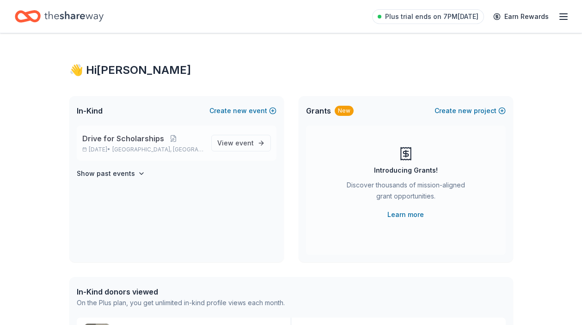
click at [181, 143] on p "Drive for Scholarships" at bounding box center [143, 138] width 122 height 11
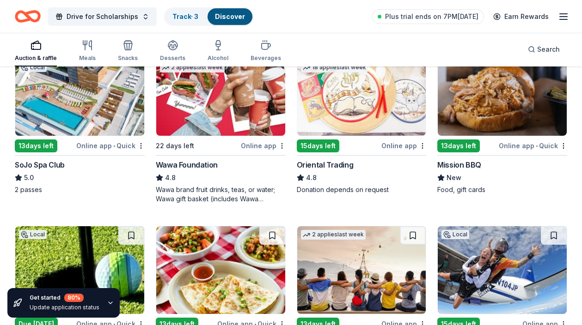
scroll to position [129, 0]
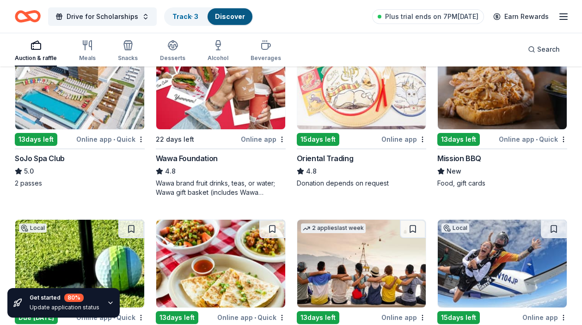
click at [51, 158] on div "SoJo Spa Club" at bounding box center [40, 158] width 50 height 11
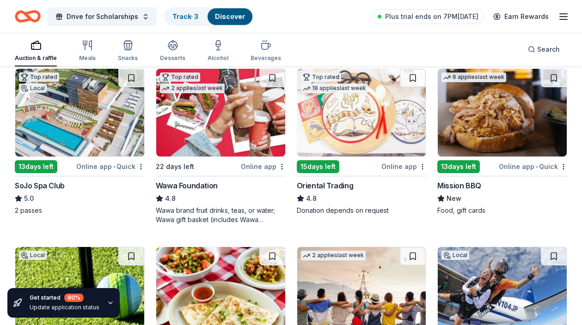
scroll to position [103, 0]
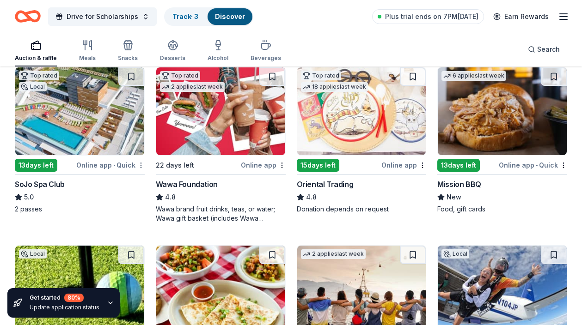
click at [141, 169] on body "Drive for Scholarships Track · 3 Discover Plus trial ends on 7PM, 8/10 Earn Rew…" at bounding box center [291, 59] width 582 height 325
click at [128, 177] on div "Not interested" at bounding box center [111, 181] width 62 height 17
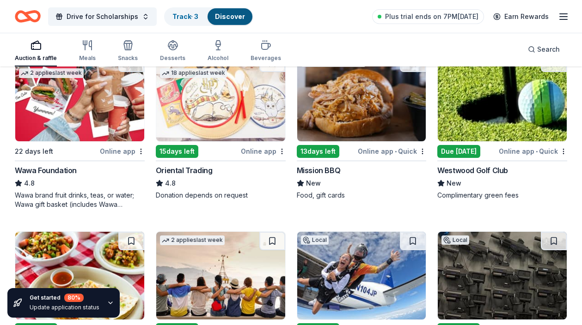
scroll to position [136, 0]
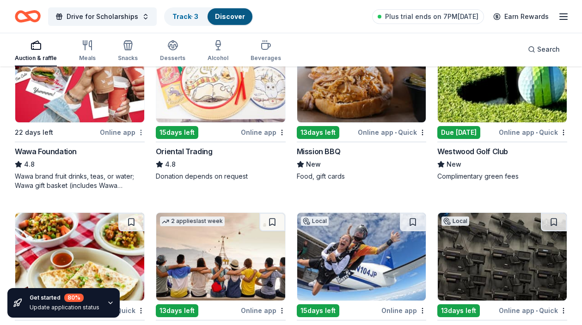
click at [141, 132] on html "Drive for Scholarships Track · 3 Discover Plus trial ends on 7PM, 8/10 Earn Rew…" at bounding box center [291, 26] width 582 height 325
click at [130, 147] on div "Not interested" at bounding box center [111, 149] width 62 height 17
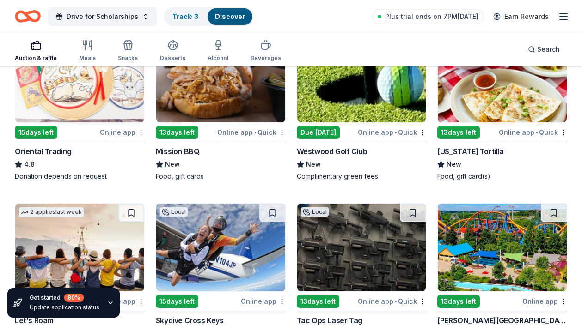
click at [141, 130] on html "Drive for Scholarships Track · 3 Discover Plus trial ends on 7PM, 8/10 Earn Rew…" at bounding box center [291, 26] width 582 height 325
click at [135, 150] on div "Not interested" at bounding box center [111, 149] width 62 height 17
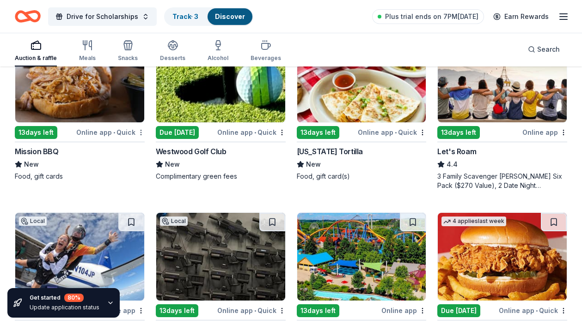
click at [138, 130] on html "Drive for Scholarships Track · 3 Discover Plus trial ends on 7PM, 8/10 Earn Rew…" at bounding box center [291, 26] width 582 height 325
click at [128, 147] on div "Not interested" at bounding box center [111, 149] width 62 height 17
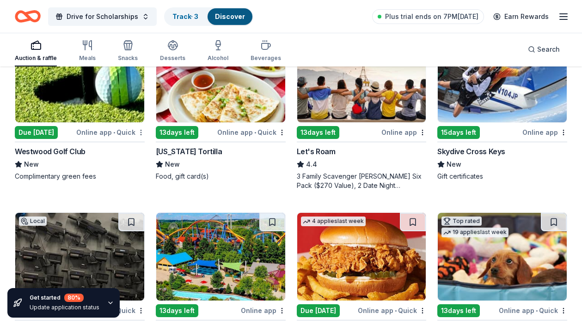
click at [141, 133] on html "Drive for Scholarships Track · 3 Discover Plus trial ends on 7PM, 8/10 Earn Rew…" at bounding box center [291, 26] width 582 height 325
click at [140, 153] on div "Not interested" at bounding box center [111, 149] width 62 height 17
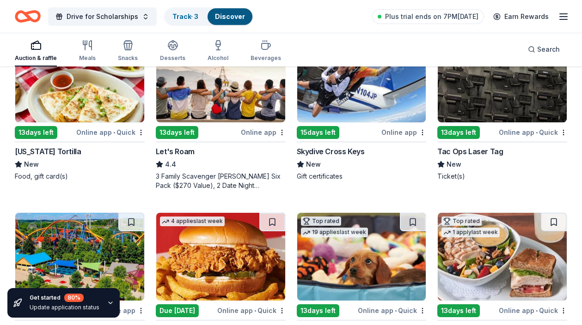
click at [80, 157] on div "California Tortilla New Food, gift card(s)" at bounding box center [80, 163] width 130 height 35
click at [142, 128] on html "Drive for Scholarships Track · 3 Discover Plus trial ends on 7PM, 8/10 Earn Rew…" at bounding box center [291, 26] width 582 height 325
click at [126, 147] on div "Not interested" at bounding box center [111, 149] width 62 height 17
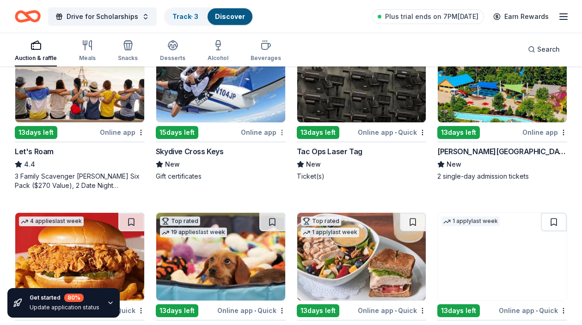
click at [281, 132] on html "Drive for Scholarships Track · 3 Discover Plus trial ends on 7PM, 8/10 Earn Rew…" at bounding box center [291, 26] width 582 height 325
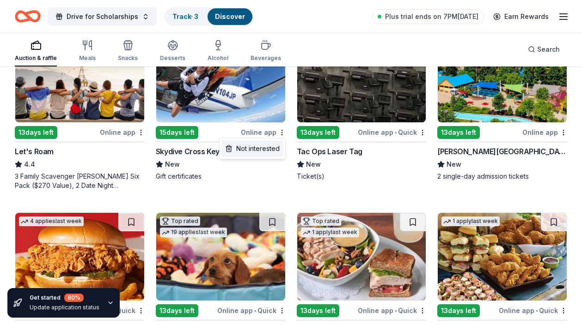
click at [264, 150] on div "Not interested" at bounding box center [252, 149] width 62 height 17
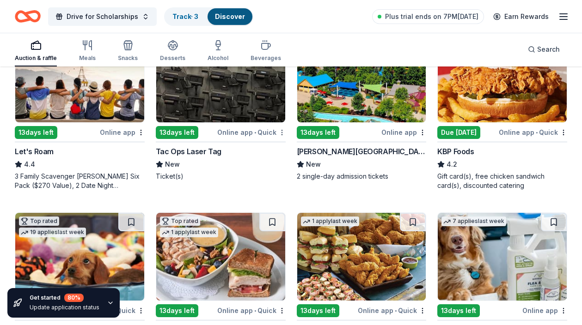
click at [283, 133] on html "Drive for Scholarships Track · 3 Discover Plus trial ends on 7PM, 8/10 Earn Rew…" at bounding box center [291, 26] width 582 height 325
click at [271, 148] on div "Not interested" at bounding box center [252, 149] width 62 height 17
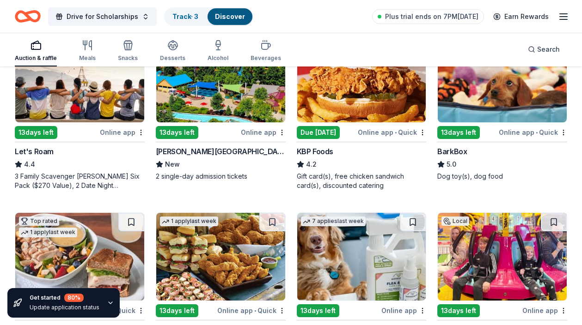
click at [232, 148] on div "Dorney Park & Wildwater Kingdom" at bounding box center [221, 151] width 130 height 11
click at [281, 134] on html "Drive for Scholarships Track · 3 Discover Plus trial ends on 7PM, 8/10 Earn Rew…" at bounding box center [291, 26] width 582 height 325
click at [267, 152] on div "Not interested" at bounding box center [252, 149] width 62 height 17
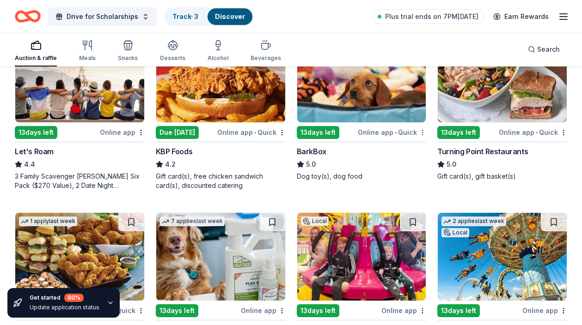
click at [422, 133] on html "Drive for Scholarships Track · 3 Discover Plus trial ends on 7PM, 8/10 Earn Rew…" at bounding box center [291, 26] width 582 height 325
click at [405, 146] on div "Not interested" at bounding box center [393, 149] width 62 height 17
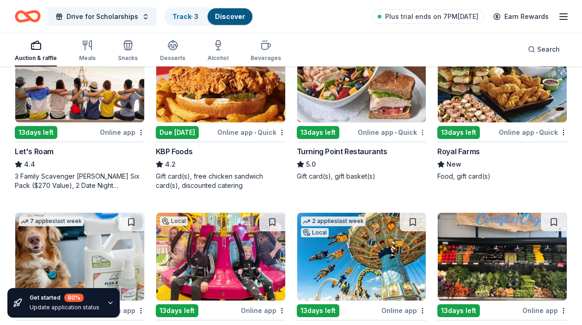
click at [421, 128] on html "Drive for Scholarships Track · 3 Discover Plus trial ends on 7PM, 8/10 Earn Rew…" at bounding box center [291, 26] width 582 height 325
click at [403, 147] on div "Not interested" at bounding box center [393, 149] width 62 height 17
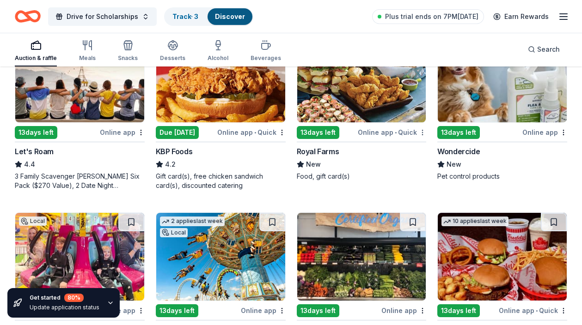
click at [423, 134] on html "Drive for Scholarships Track · 3 Discover Plus trial ends on 7PM, 8/10 Earn Rew…" at bounding box center [291, 26] width 582 height 325
click at [395, 147] on div "Not interested" at bounding box center [393, 149] width 62 height 17
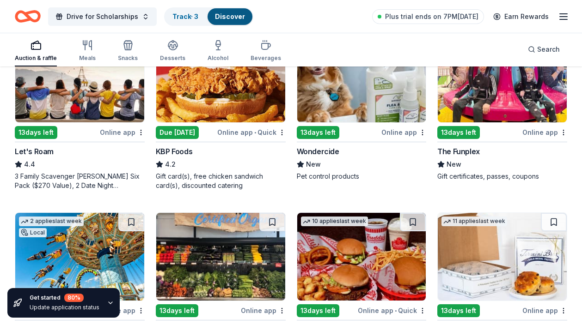
click at [419, 128] on div "Online app" at bounding box center [403, 133] width 45 height 12
click at [421, 129] on html "Drive for Scholarships Track · 3 Discover Plus trial ends on 7PM, 8/10 Earn Rew…" at bounding box center [291, 26] width 582 height 325
click at [396, 142] on div "Not interested" at bounding box center [393, 149] width 62 height 17
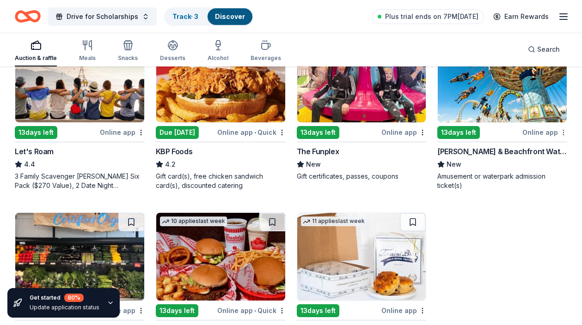
click at [563, 132] on html "Drive for Scholarships Track · 3 Discover Plus trial ends on 7PM, 8/10 Earn Rew…" at bounding box center [291, 26] width 582 height 325
click at [541, 154] on div "Not interested" at bounding box center [534, 149] width 62 height 17
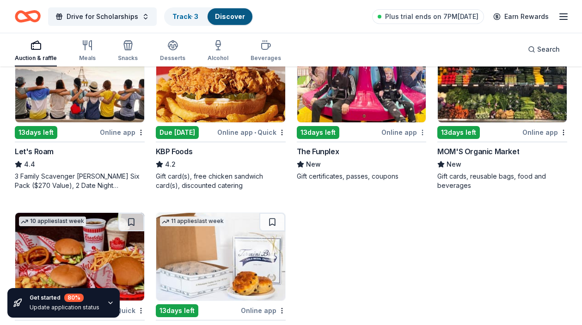
click at [422, 130] on html "Drive for Scholarships Track · 3 Discover Plus trial ends on 7PM, 8/10 Earn Rew…" at bounding box center [291, 26] width 582 height 325
click at [402, 146] on div "Not interested" at bounding box center [393, 149] width 62 height 17
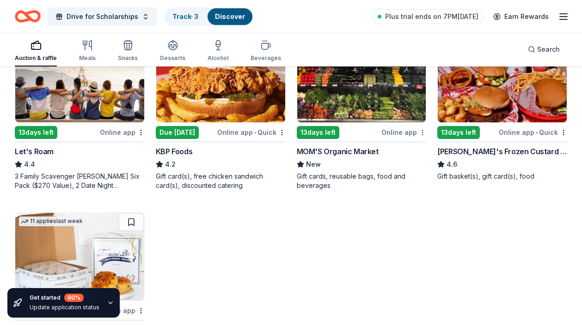
click at [423, 133] on html "Drive for Scholarships Track · 3 Discover Plus trial ends on 7PM, 8/10 Earn Rew…" at bounding box center [291, 26] width 582 height 325
click at [411, 146] on div "Not interested" at bounding box center [393, 149] width 62 height 17
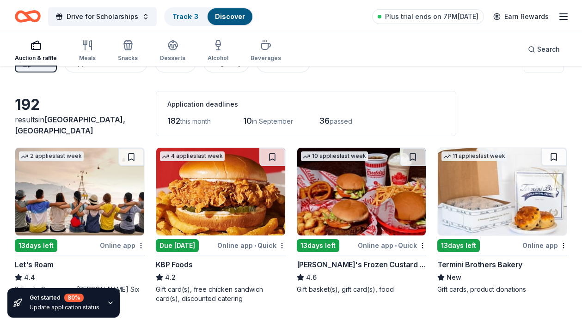
scroll to position [20, 0]
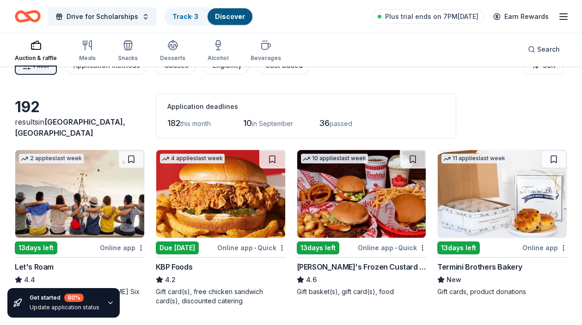
click at [229, 198] on img at bounding box center [220, 194] width 129 height 88
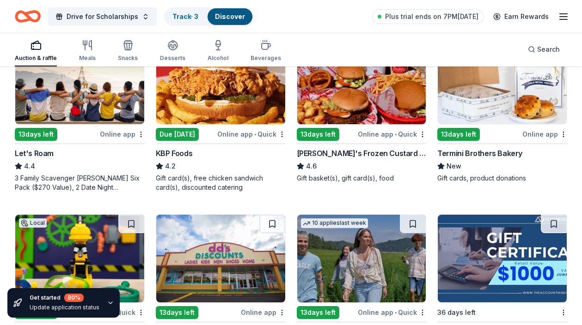
scroll to position [136, 0]
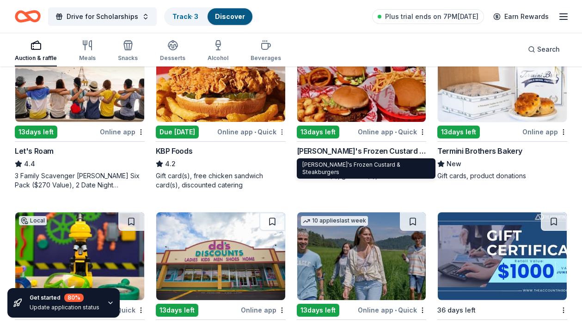
click at [282, 131] on html "Drive for Scholarships Track · 3 Discover Plus trial ends on 7PM, 8/10 Earn Rew…" at bounding box center [291, 26] width 582 height 325
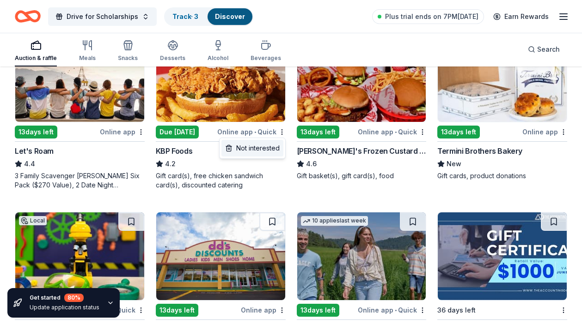
click at [259, 149] on div "Not interested" at bounding box center [252, 148] width 62 height 17
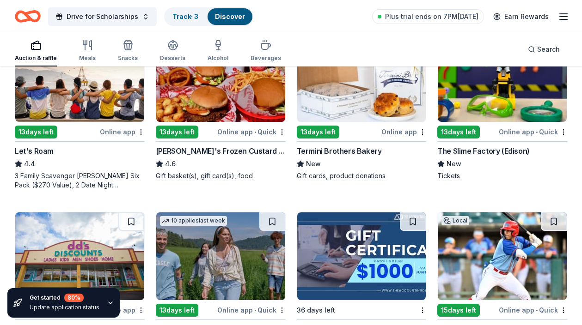
click at [50, 151] on div "Let's Roam" at bounding box center [34, 151] width 39 height 11
click at [141, 131] on html "Drive for Scholarships Track · 3 Discover Plus trial ends on 7PM, 8/10 Earn Rew…" at bounding box center [291, 26] width 582 height 325
click at [128, 145] on div "Not interested" at bounding box center [111, 148] width 62 height 17
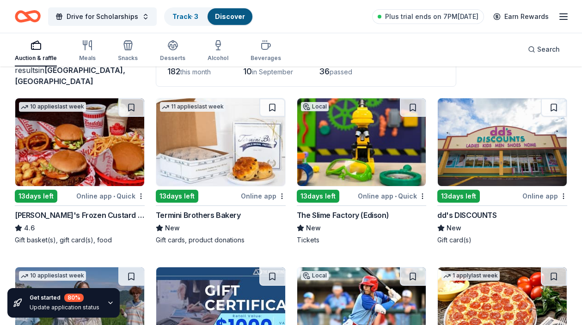
scroll to position [110, 0]
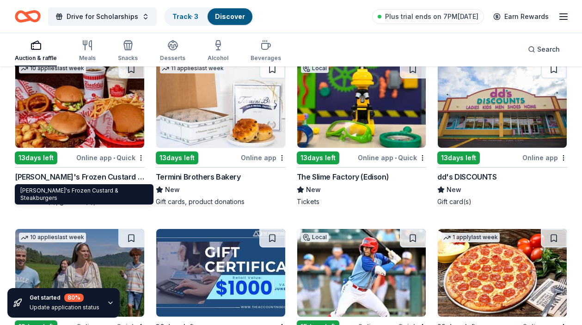
click at [70, 176] on div "Freddy's Frozen Custard & Steakburgers" at bounding box center [80, 176] width 130 height 11
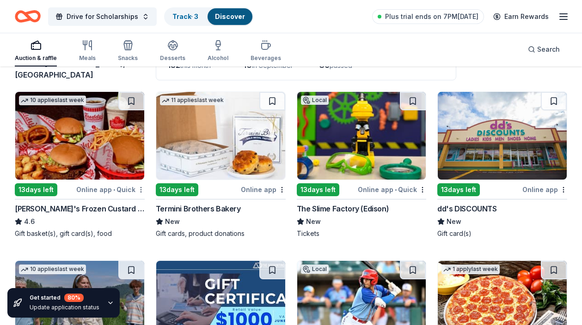
scroll to position [86, 0]
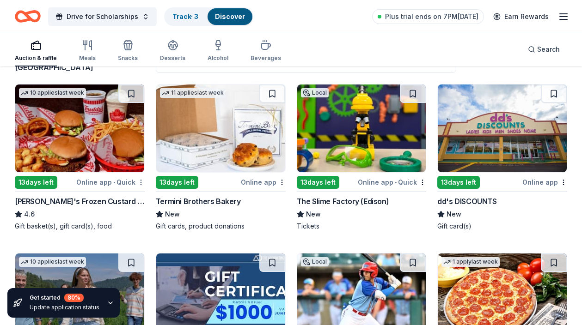
click at [141, 184] on html "Drive for Scholarships Track · 3 Discover Plus trial ends on 7PM, 8/10 Earn Rew…" at bounding box center [291, 76] width 582 height 325
click at [132, 199] on div "Not interested" at bounding box center [111, 198] width 62 height 17
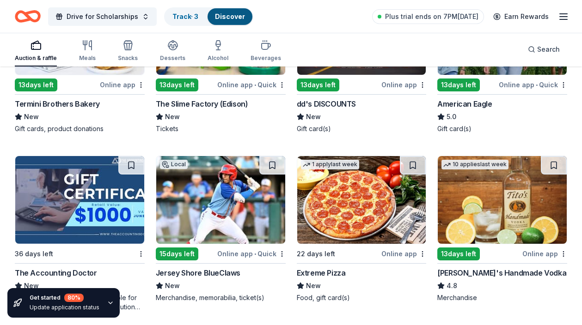
scroll to position [184, 0]
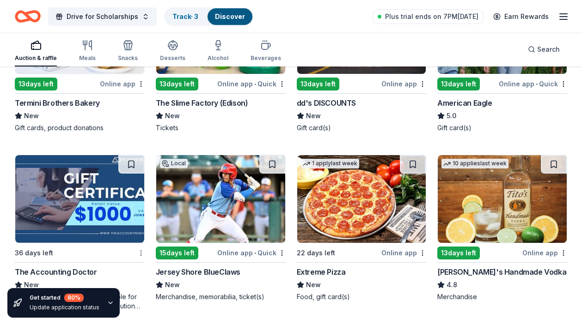
click at [129, 267] on div "Not interested" at bounding box center [111, 269] width 62 height 17
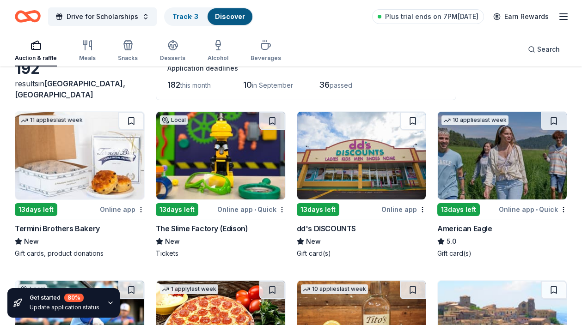
scroll to position [62, 0]
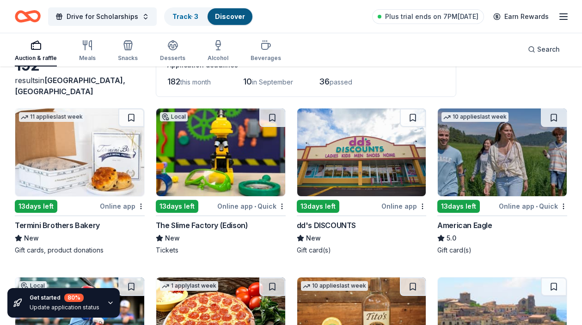
click at [76, 190] on img at bounding box center [79, 153] width 129 height 88
click at [140, 206] on html "Drive for Scholarships Track · 3 Discover Plus trial ends on 7PM, 8/10 Earn Rew…" at bounding box center [291, 100] width 582 height 325
click at [114, 220] on div "Not interested" at bounding box center [111, 222] width 62 height 17
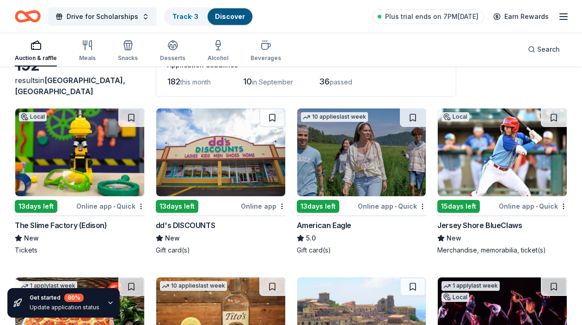
click at [71, 206] on div "13 days left" at bounding box center [45, 207] width 60 height 12
click at [137, 206] on html "Drive for Scholarships Track · 3 Discover Plus trial ends on 7PM, 8/10 Earn Rew…" at bounding box center [291, 100] width 582 height 325
click at [117, 224] on div "Not interested" at bounding box center [111, 222] width 62 height 17
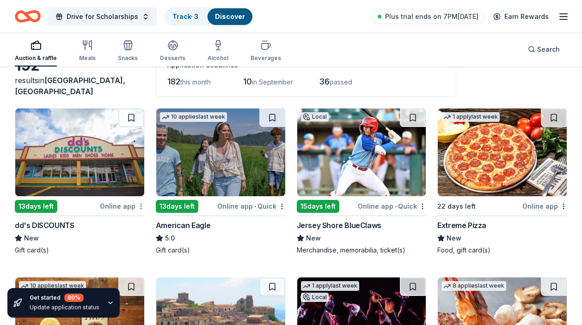
click at [143, 207] on html "Drive for Scholarships Track · 3 Discover Plus trial ends on 7PM, 8/10 Earn Rew…" at bounding box center [291, 100] width 582 height 325
click at [125, 223] on div "Not interested" at bounding box center [111, 222] width 62 height 17
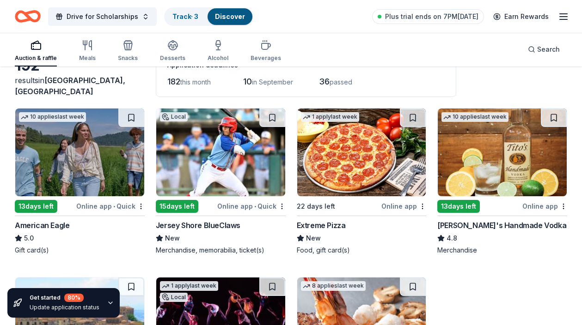
click at [109, 206] on div "Online app • Quick" at bounding box center [110, 207] width 68 height 12
click at [141, 206] on html "Drive for Scholarships Track · 3 Discover Plus trial ends on 7PM, 8/10 Earn Rew…" at bounding box center [291, 100] width 582 height 325
click at [127, 221] on div "Not interested" at bounding box center [111, 222] width 62 height 17
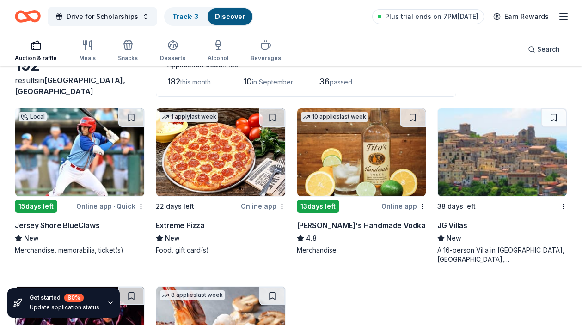
click at [117, 206] on div "Online app • Quick" at bounding box center [110, 207] width 68 height 12
click at [139, 204] on html "Drive for Scholarships Track · 3 Discover Plus trial ends on 7PM, 8/10 Earn Rew…" at bounding box center [291, 100] width 582 height 325
click at [116, 225] on div "Not interested" at bounding box center [111, 222] width 62 height 17
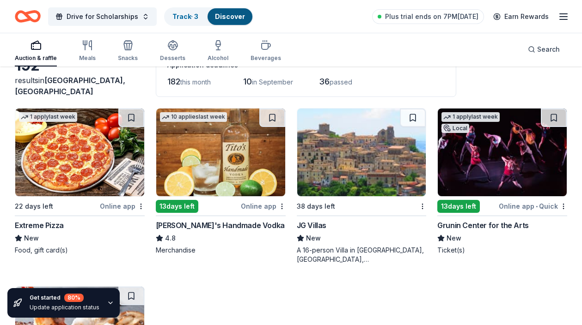
click at [47, 208] on div "22 days left" at bounding box center [34, 206] width 38 height 11
click at [140, 209] on html "Drive for Scholarships Track · 3 Discover Plus trial ends on 7PM, 8/10 Earn Rew…" at bounding box center [291, 100] width 582 height 325
click at [110, 224] on div "Not interested" at bounding box center [111, 222] width 62 height 17
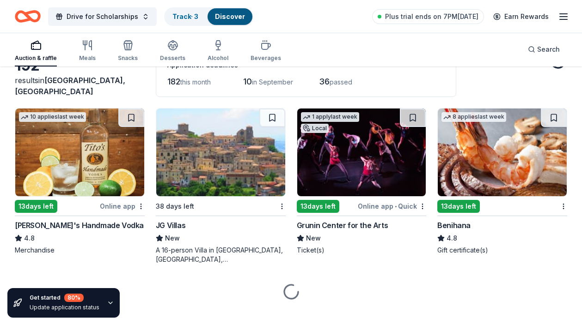
click at [95, 210] on div "13 days left" at bounding box center [56, 207] width 83 height 12
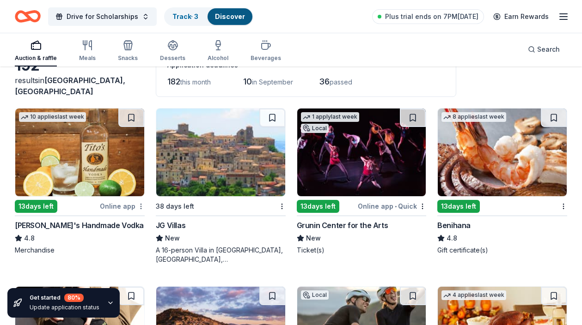
click at [141, 208] on html "Drive for Scholarships Track · 3 Discover Plus trial ends on 7PM, 8/10 Earn Rew…" at bounding box center [291, 100] width 582 height 325
click at [113, 221] on div "Not interested" at bounding box center [111, 222] width 62 height 17
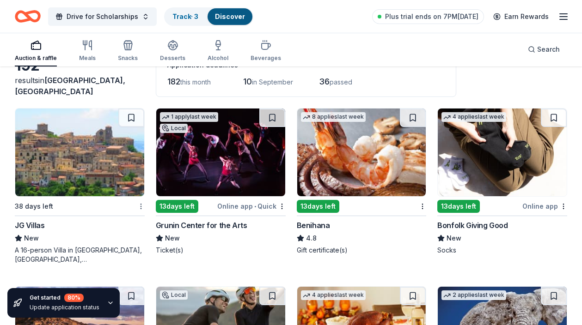
click at [141, 207] on html "Drive for Scholarships Track · 3 Discover Plus trial ends on 7PM, 8/10 Earn Rew…" at bounding box center [291, 100] width 582 height 325
click at [132, 220] on div "Not interested" at bounding box center [111, 222] width 62 height 17
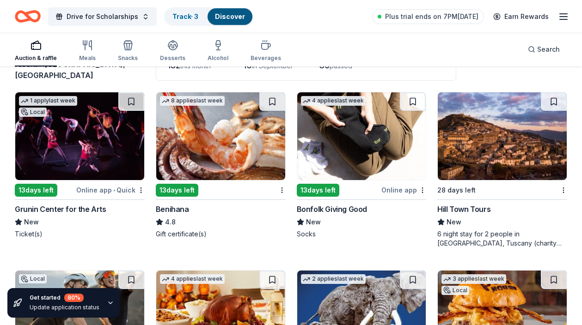
scroll to position [76, 0]
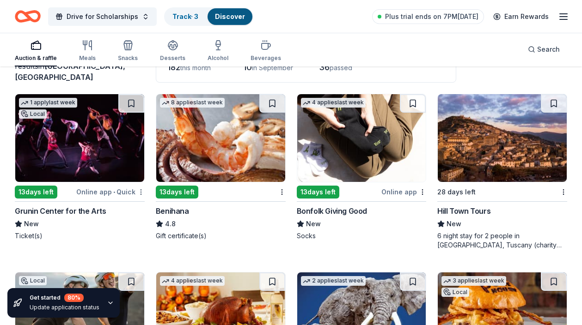
click at [141, 190] on html "Drive for Scholarships Track · 3 Discover Plus trial ends on 7PM, 8/10 Earn Rew…" at bounding box center [291, 86] width 582 height 325
drag, startPoint x: 129, startPoint y: 206, endPoint x: 117, endPoint y: 159, distance: 48.7
click at [117, 159] on html "Drive for Scholarships Track · 3 Discover Plus trial ends on 7PM, 8/10 Earn Rew…" at bounding box center [291, 86] width 582 height 325
click at [67, 196] on html "Drive for Scholarships Track · 3 Discover Plus trial ends on 7PM, 8/10 Earn Rew…" at bounding box center [291, 86] width 582 height 325
click at [62, 191] on div "13 days left" at bounding box center [45, 192] width 60 height 12
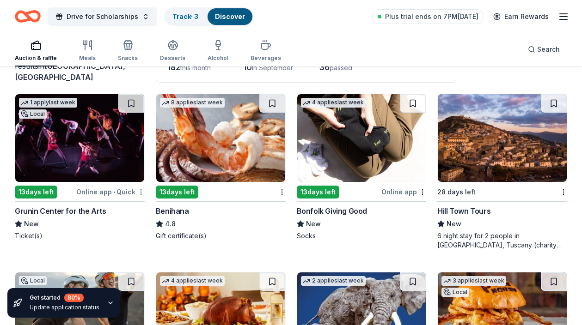
click at [142, 195] on body "Drive for Scholarships Track · 3 Discover Plus trial ends on 7PM, 8/10 Earn Rew…" at bounding box center [291, 86] width 582 height 325
click at [127, 207] on div "Not interested" at bounding box center [111, 208] width 62 height 17
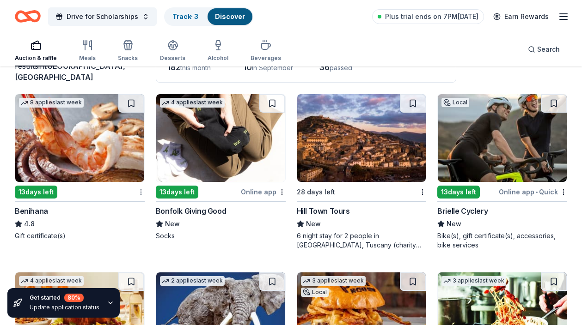
click at [139, 193] on html "Drive for Scholarships Track · 3 Discover Plus trial ends on 7PM, 8/10 Earn Rew…" at bounding box center [291, 86] width 582 height 325
click at [121, 214] on div "Not interested" at bounding box center [111, 208] width 62 height 17
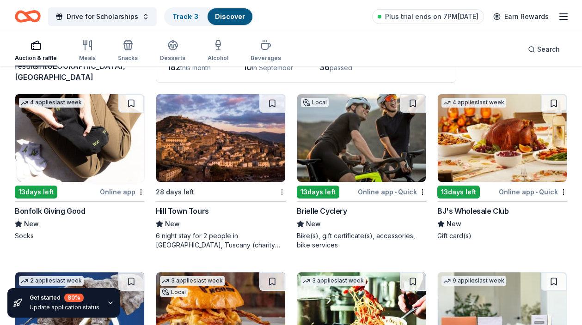
click at [282, 192] on html "Drive for Scholarships Track · 3 Discover Plus trial ends on 7PM, 8/10 Earn Rew…" at bounding box center [291, 86] width 582 height 325
click at [267, 208] on div "Not interested" at bounding box center [252, 208] width 62 height 17
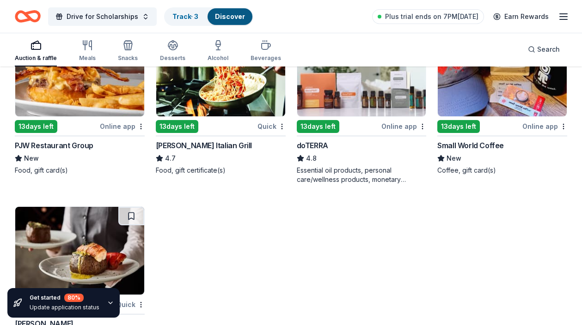
scroll to position [295, 0]
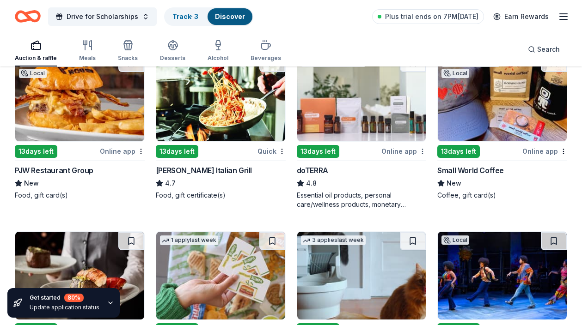
click at [406, 168] on div "Not interested" at bounding box center [393, 167] width 62 height 17
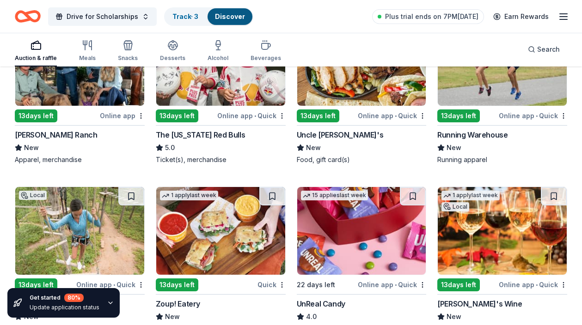
scroll to position [675, 0]
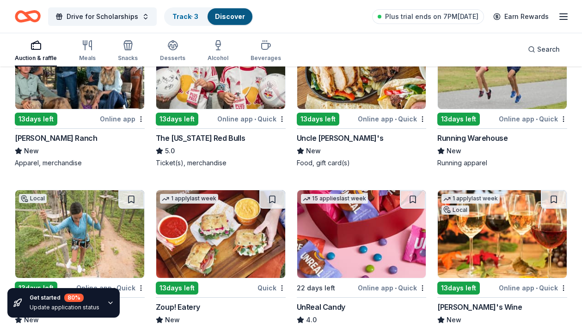
click at [208, 141] on div "The New York Red Bulls" at bounding box center [200, 138] width 89 height 11
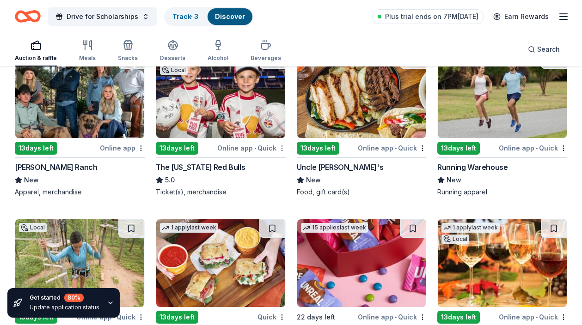
click at [255, 170] on div "Not interested" at bounding box center [252, 164] width 62 height 17
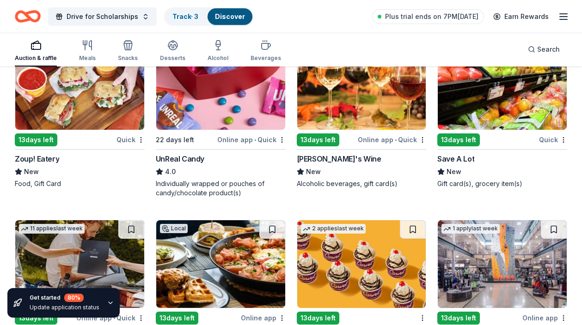
scroll to position [823, 0]
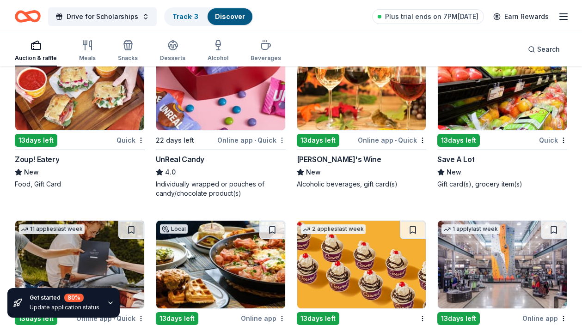
click at [259, 161] on div "Not interested" at bounding box center [252, 156] width 62 height 17
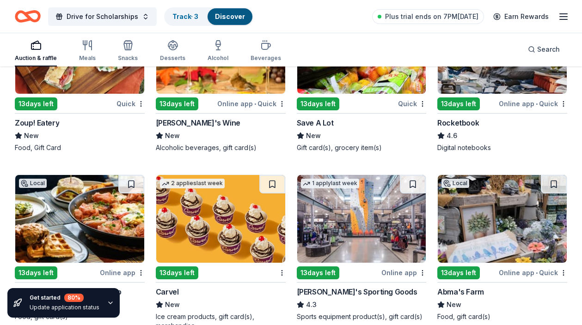
scroll to position [862, 0]
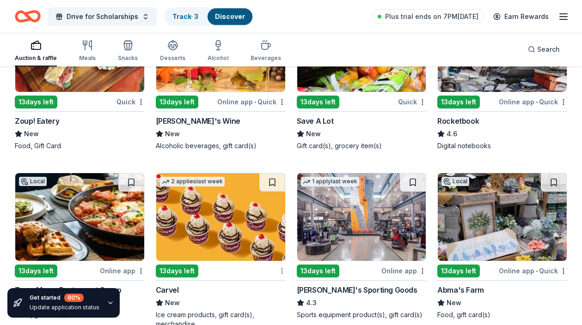
click at [244, 284] on div "Not interested" at bounding box center [252, 287] width 62 height 17
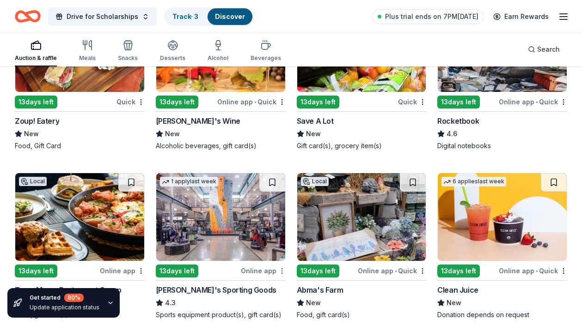
click at [255, 285] on div "Not interested" at bounding box center [252, 287] width 62 height 17
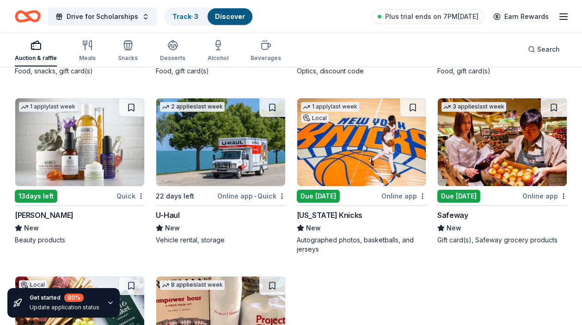
scroll to position [1275, 0]
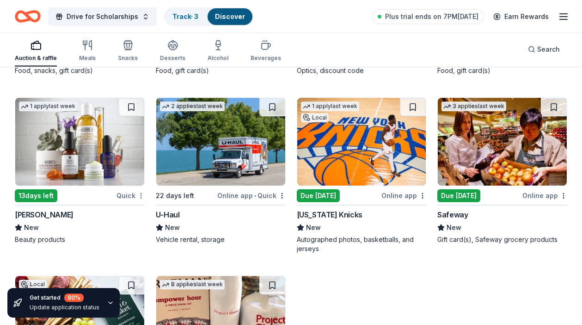
click at [121, 209] on div "Not interested" at bounding box center [111, 212] width 62 height 17
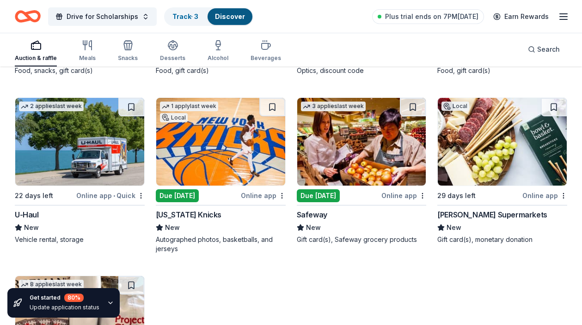
click at [244, 197] on div "Online app" at bounding box center [263, 196] width 45 height 12
click at [260, 212] on div "Not interested" at bounding box center [252, 212] width 62 height 17
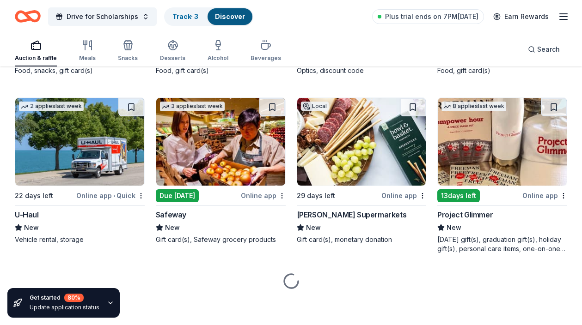
click at [97, 194] on div "Online app • Quick" at bounding box center [110, 196] width 68 height 12
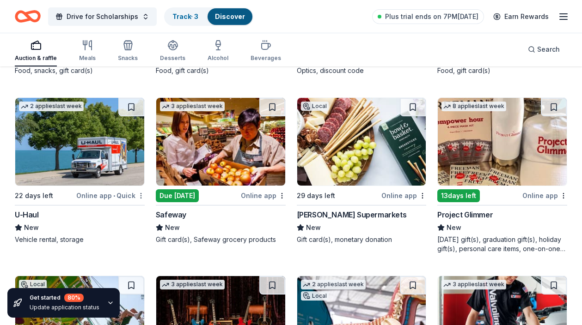
click at [123, 210] on div "Not interested" at bounding box center [111, 212] width 62 height 17
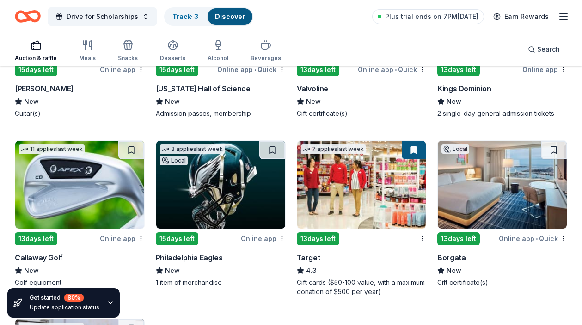
scroll to position [1639, 0]
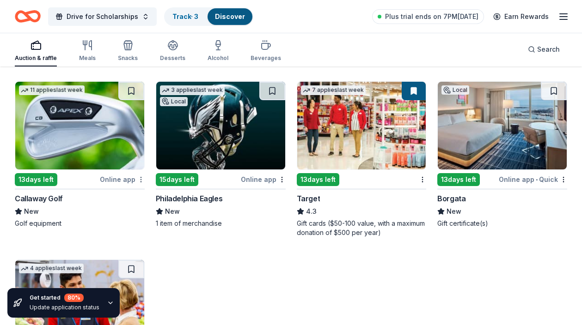
click at [128, 202] on div "Not interested" at bounding box center [111, 196] width 62 height 17
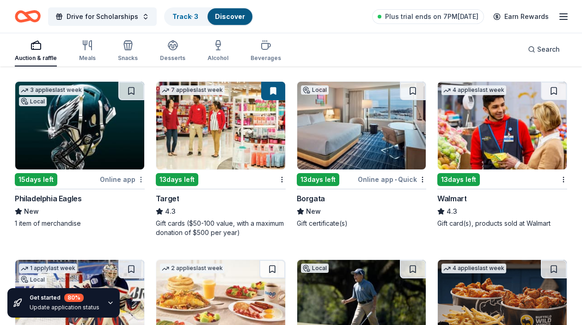
click at [131, 193] on div "Not interested" at bounding box center [111, 196] width 62 height 17
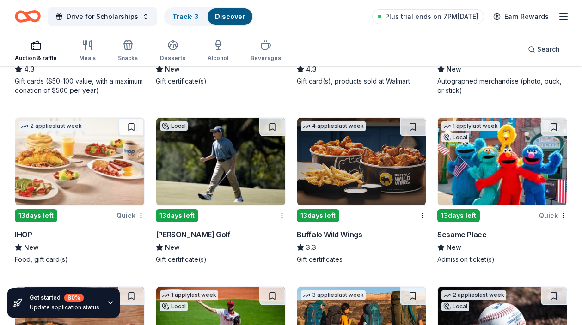
scroll to position [1783, 0]
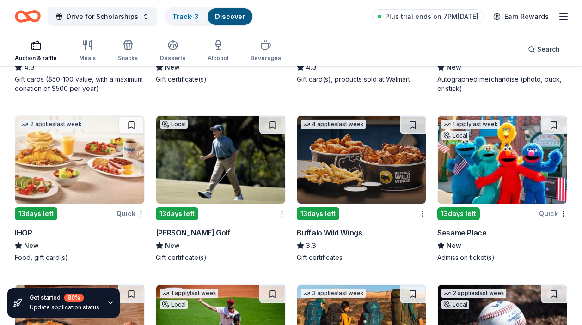
click at [383, 229] on div "Not interested" at bounding box center [393, 230] width 62 height 17
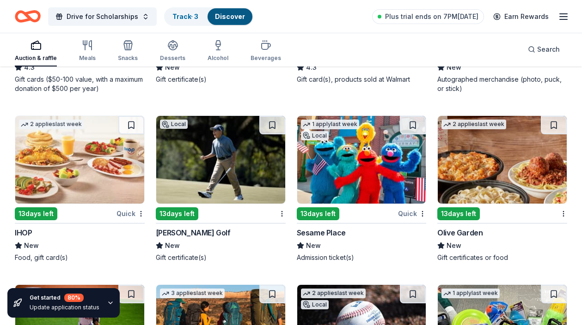
click at [207, 232] on div "Ron Jaworski Golf" at bounding box center [193, 232] width 75 height 11
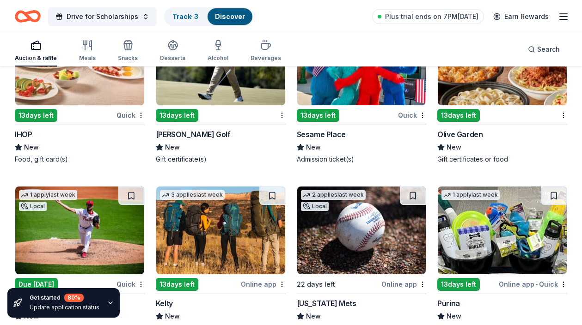
scroll to position [1881, 0]
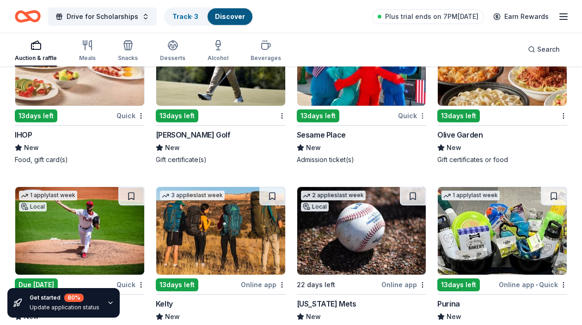
click at [398, 134] on div "Not interested" at bounding box center [393, 132] width 62 height 17
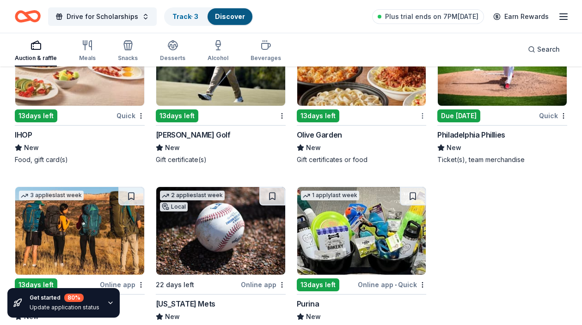
click at [407, 130] on div "Not interested" at bounding box center [393, 132] width 62 height 17
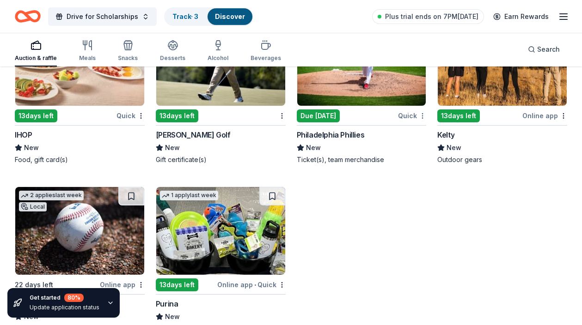
click at [401, 134] on div "Not interested" at bounding box center [393, 132] width 62 height 17
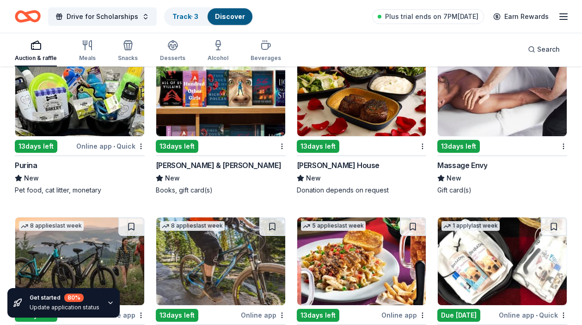
scroll to position [2020, 0]
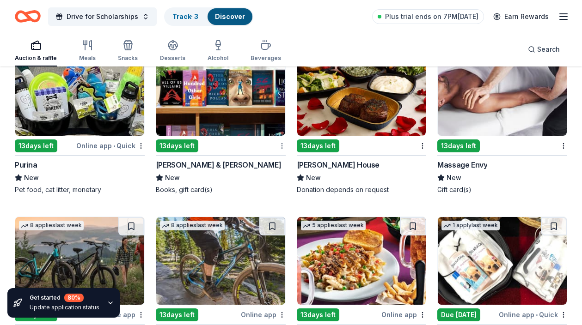
click at [268, 159] on div "Not interested" at bounding box center [252, 162] width 62 height 17
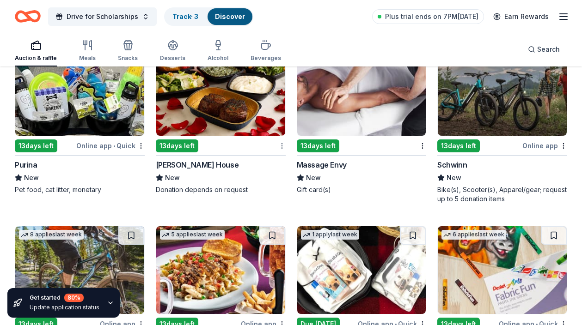
click at [266, 160] on div "Not interested" at bounding box center [252, 162] width 62 height 17
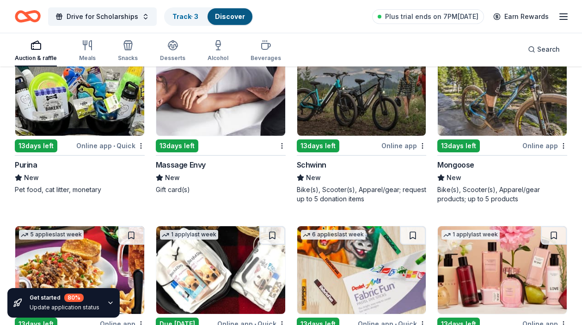
click at [239, 151] on div "13 days left" at bounding box center [215, 146] width 119 height 12
click at [271, 164] on div "Not interested" at bounding box center [252, 162] width 62 height 17
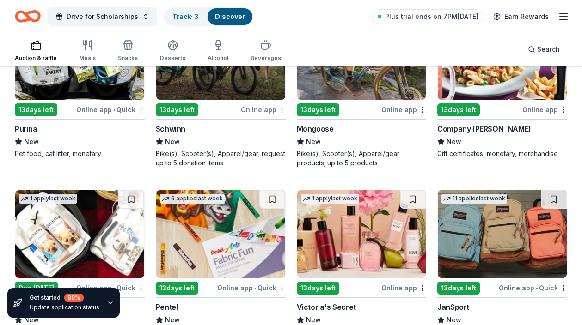
scroll to position [2067, 0]
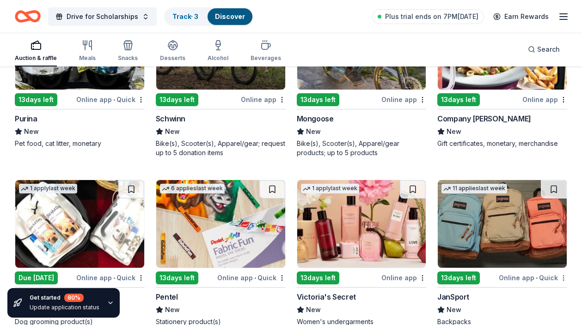
click at [534, 291] on div "Not interested" at bounding box center [534, 294] width 62 height 17
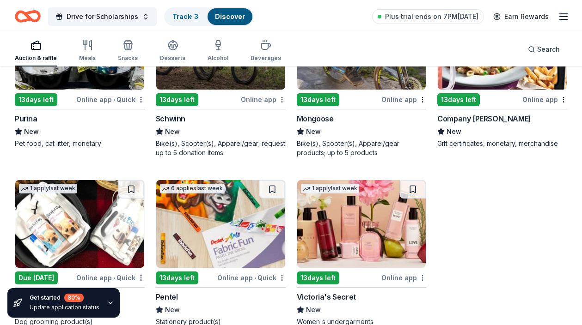
click at [396, 294] on div "Not interested" at bounding box center [393, 294] width 62 height 17
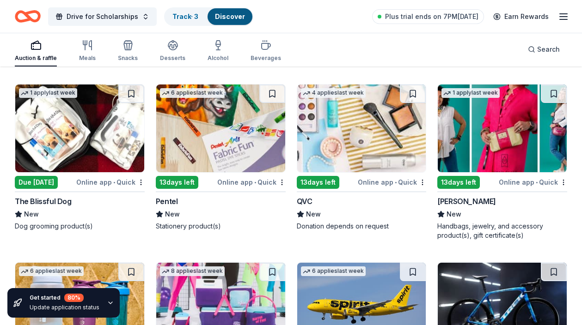
scroll to position [2163, 0]
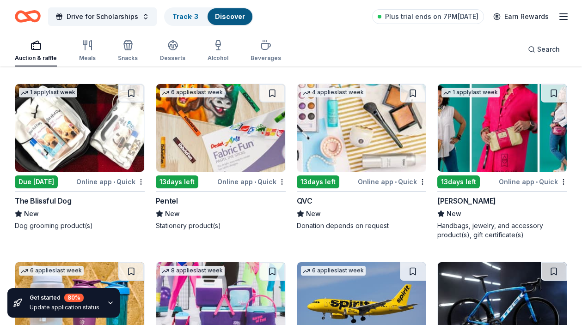
click at [515, 178] on div "Online app • Quick" at bounding box center [533, 182] width 68 height 12
click at [545, 202] on div "Not interested" at bounding box center [534, 198] width 62 height 17
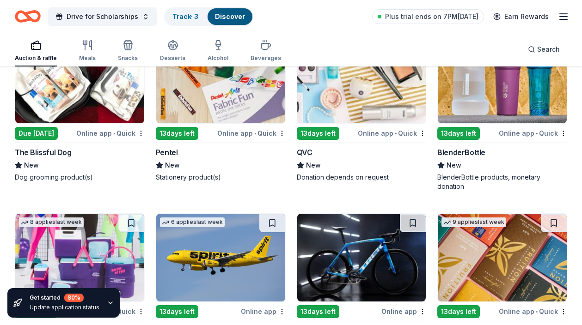
scroll to position [2212, 0]
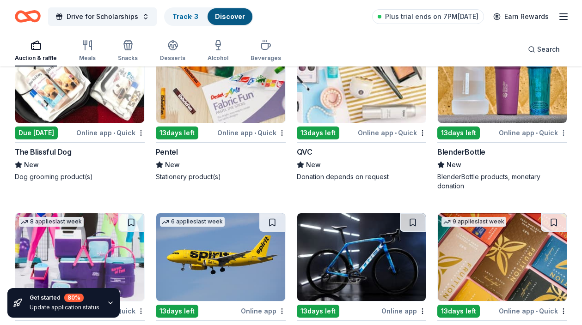
click at [521, 150] on div "Not interested" at bounding box center [534, 149] width 62 height 17
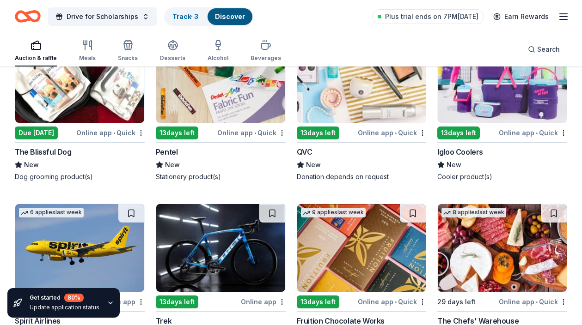
click at [528, 152] on div "Not interested" at bounding box center [534, 149] width 62 height 17
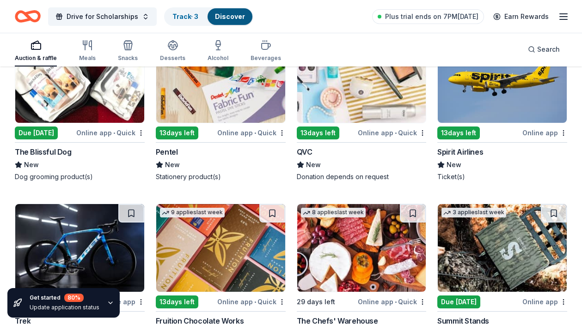
click at [531, 134] on div "Online app" at bounding box center [544, 133] width 45 height 12
click at [563, 136] on div "Online app" at bounding box center [544, 133] width 45 height 12
click at [544, 151] on div "Not interested" at bounding box center [534, 149] width 62 height 17
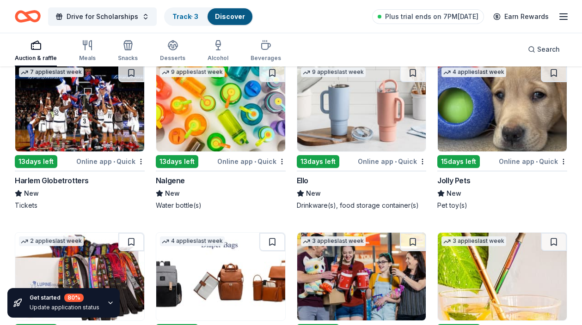
scroll to position [2533, 0]
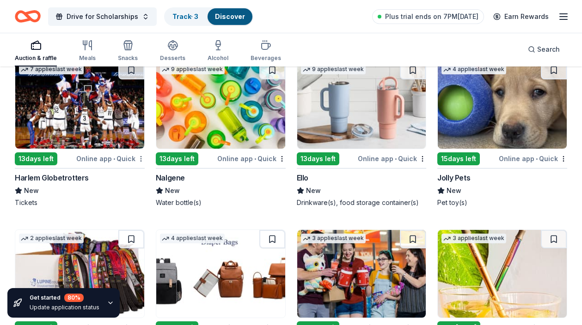
click at [34, 160] on div "13 days left" at bounding box center [36, 159] width 43 height 13
click at [130, 177] on div "Not interested" at bounding box center [111, 175] width 62 height 17
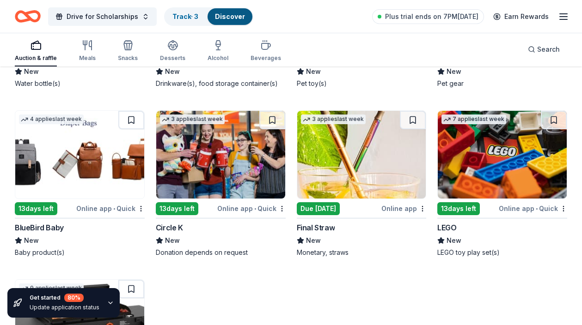
scroll to position [2656, 0]
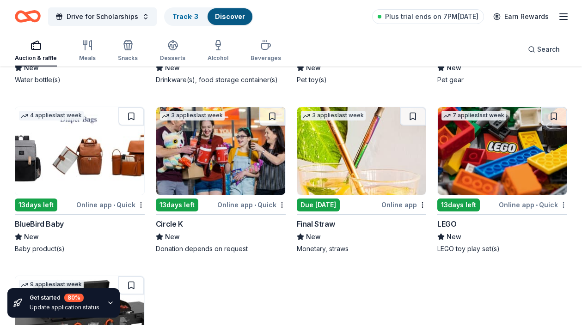
click at [515, 223] on div "Not interested" at bounding box center [534, 221] width 62 height 17
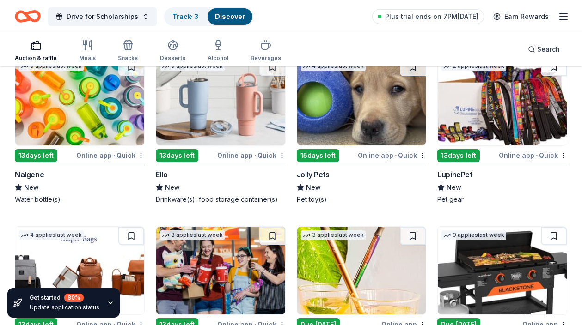
scroll to position [2486, 0]
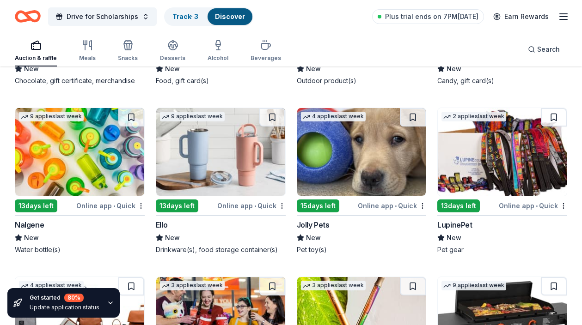
click at [218, 173] on img at bounding box center [220, 152] width 129 height 88
click at [275, 220] on div "Not interested" at bounding box center [252, 222] width 62 height 17
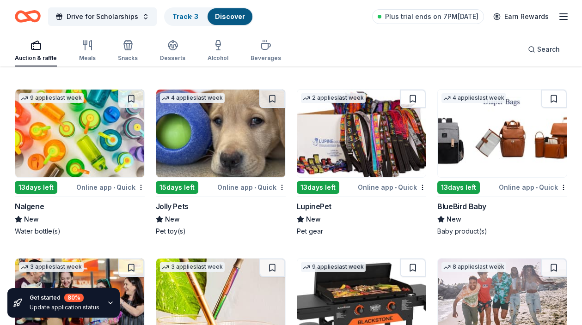
scroll to position [2506, 0]
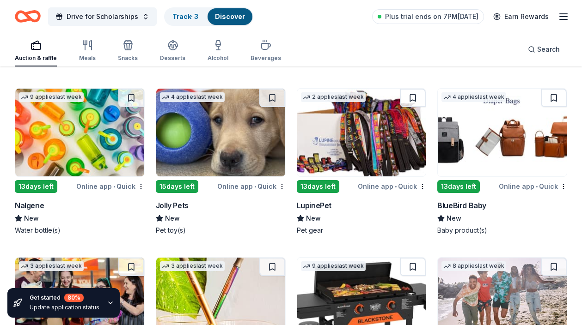
click at [370, 185] on div "Online app • Quick" at bounding box center [392, 187] width 68 height 12
click at [401, 203] on div "Not interested" at bounding box center [393, 203] width 62 height 17
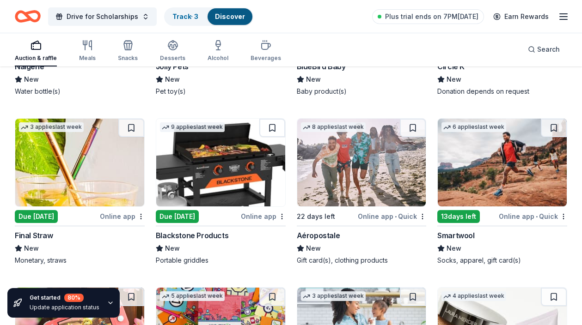
scroll to position [2688, 0]
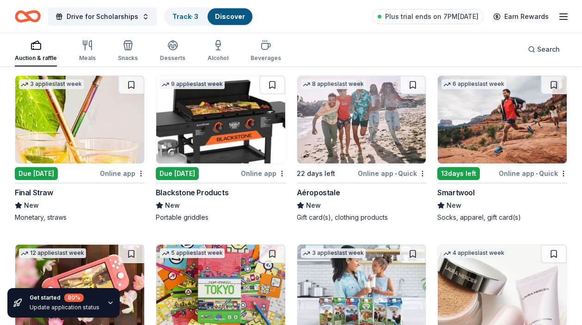
click at [255, 173] on div "Online app" at bounding box center [263, 174] width 45 height 12
click at [269, 186] on div "Not interested" at bounding box center [252, 190] width 62 height 17
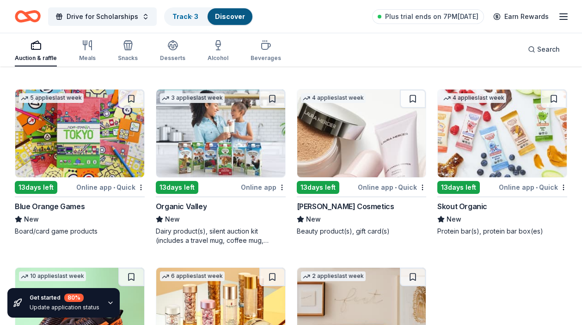
scroll to position [2847, 0]
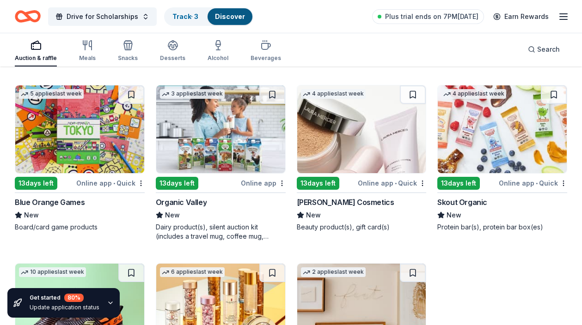
click at [376, 184] on div "Online app • Quick" at bounding box center [392, 183] width 68 height 12
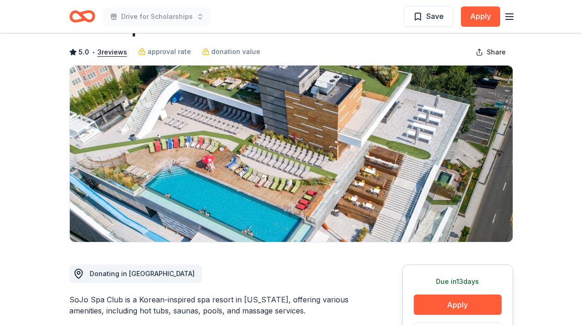
scroll to position [22, 0]
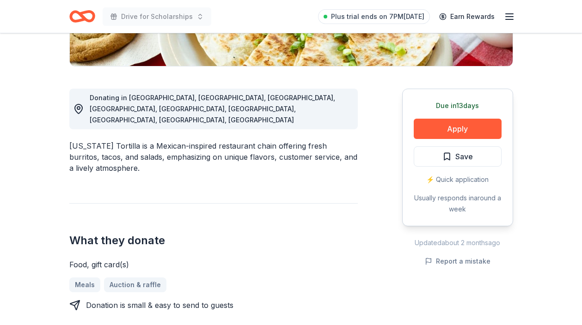
scroll to position [192, 0]
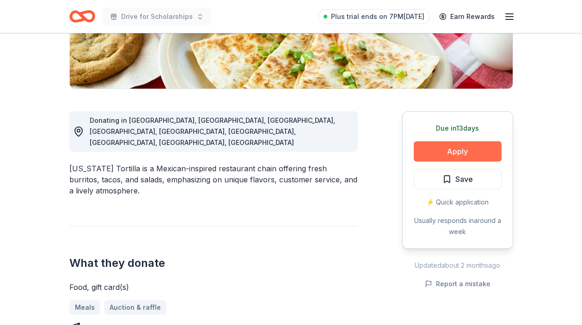
click at [439, 157] on button "Apply" at bounding box center [458, 151] width 88 height 20
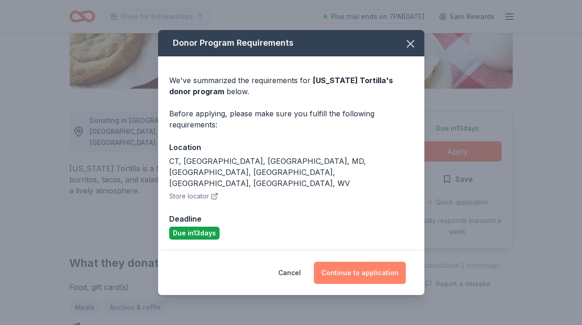
click at [349, 262] on button "Continue to application" at bounding box center [360, 273] width 92 height 22
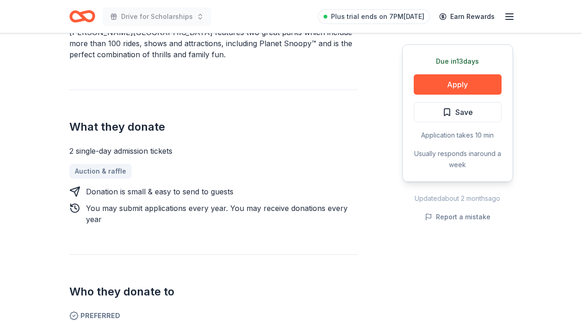
scroll to position [308, 0]
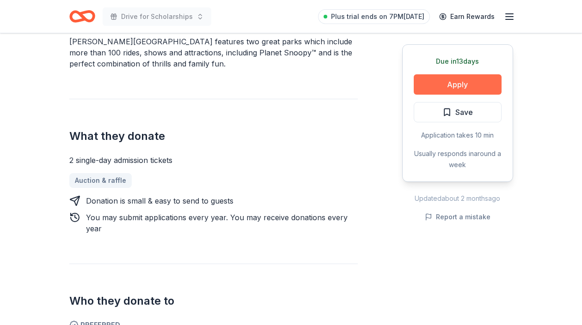
click at [468, 82] on button "Apply" at bounding box center [458, 84] width 88 height 20
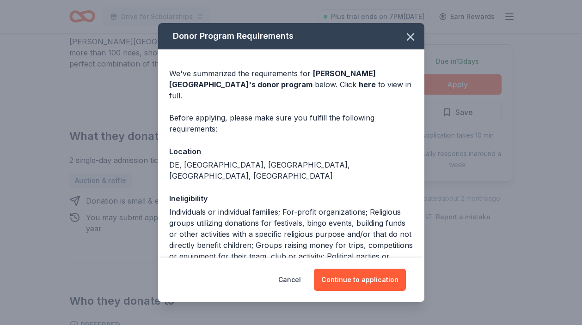
scroll to position [79, 0]
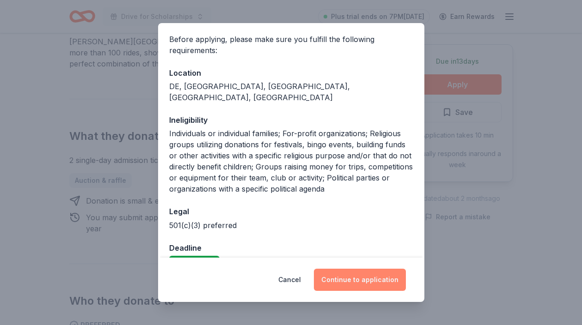
click at [365, 280] on button "Continue to application" at bounding box center [360, 280] width 92 height 22
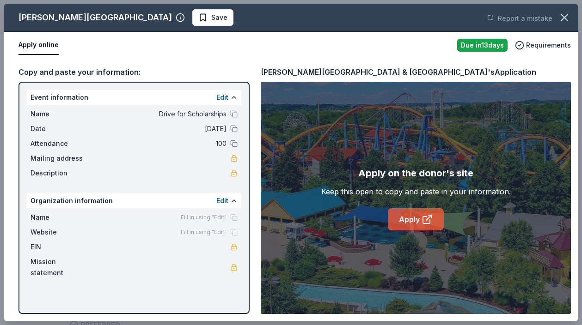
click at [416, 222] on link "Apply" at bounding box center [416, 219] width 56 height 22
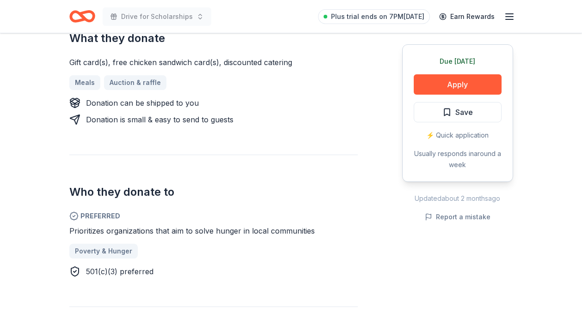
scroll to position [179, 0]
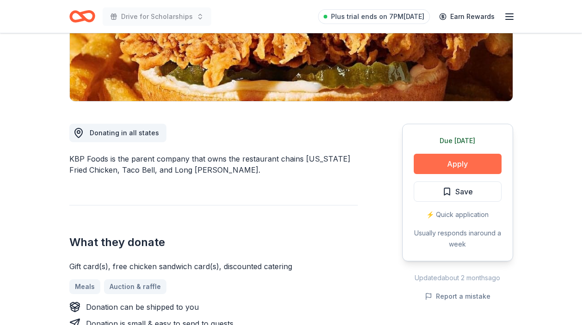
click at [447, 166] on button "Apply" at bounding box center [458, 164] width 88 height 20
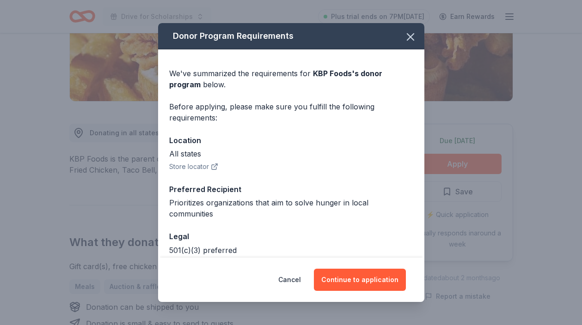
scroll to position [36, 0]
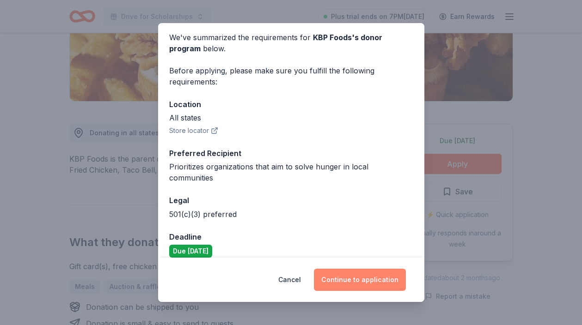
click at [363, 278] on button "Continue to application" at bounding box center [360, 280] width 92 height 22
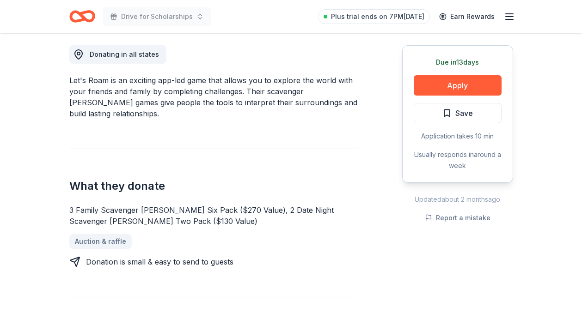
scroll to position [256, 0]
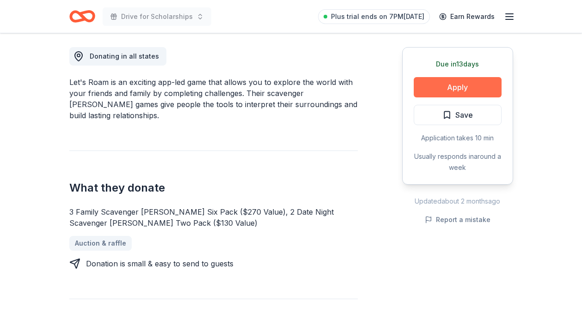
click at [441, 92] on button "Apply" at bounding box center [458, 87] width 88 height 20
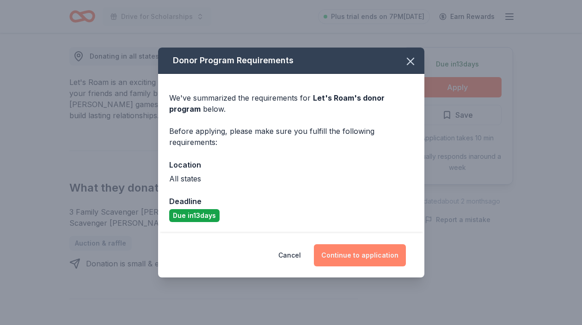
click at [358, 255] on button "Continue to application" at bounding box center [360, 256] width 92 height 22
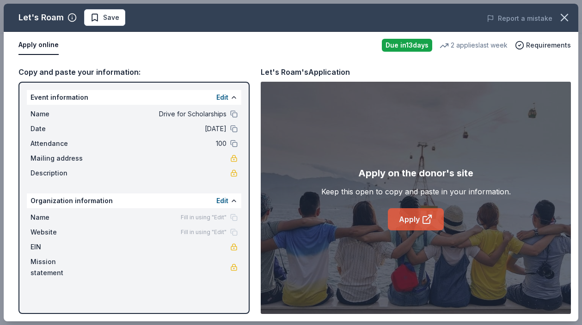
click at [420, 218] on link "Apply" at bounding box center [416, 219] width 56 height 22
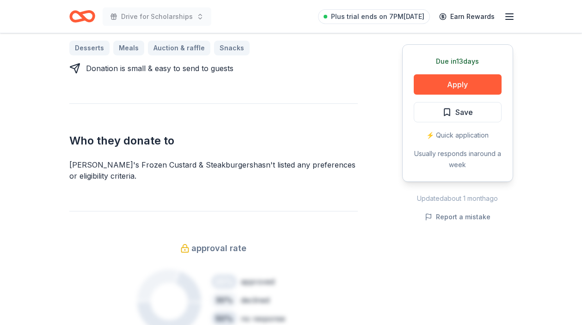
scroll to position [170, 0]
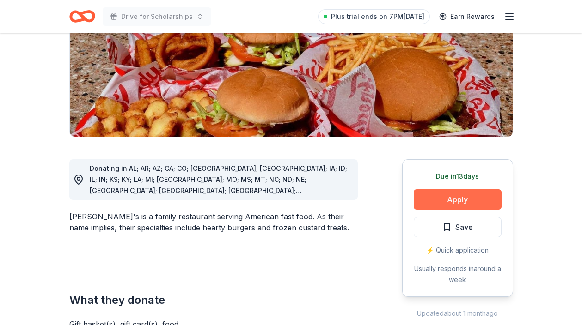
click at [459, 190] on button "Apply" at bounding box center [458, 200] width 88 height 20
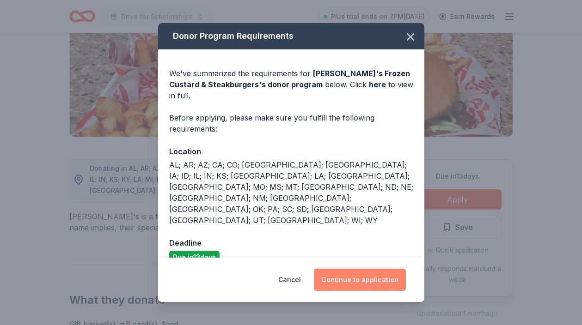
click at [366, 269] on button "Continue to application" at bounding box center [360, 280] width 92 height 22
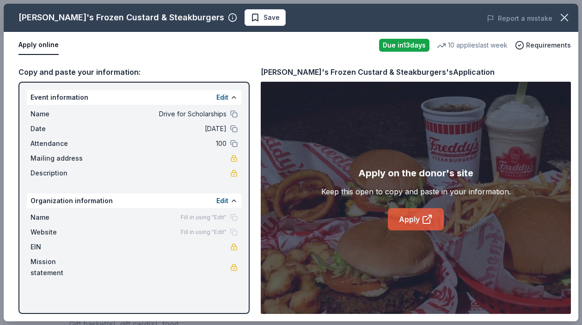
click at [409, 220] on link "Apply" at bounding box center [416, 219] width 56 height 22
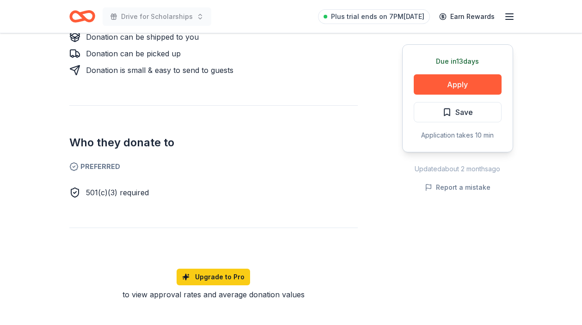
scroll to position [453, 0]
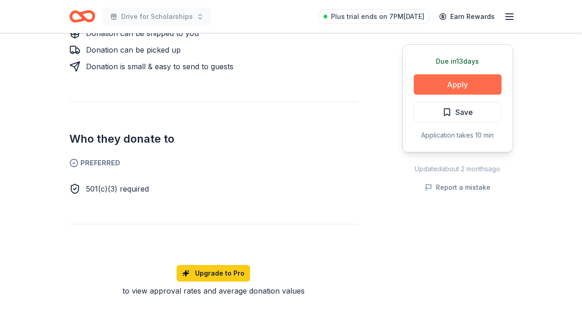
click at [447, 89] on button "Apply" at bounding box center [458, 84] width 88 height 20
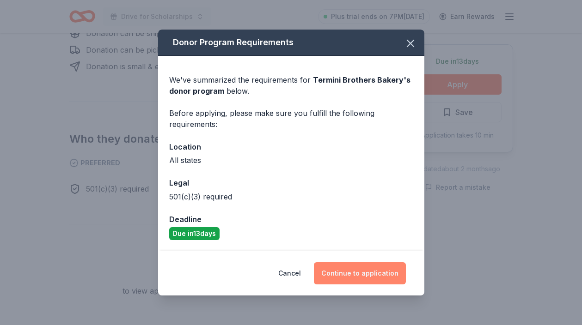
click at [379, 265] on button "Continue to application" at bounding box center [360, 274] width 92 height 22
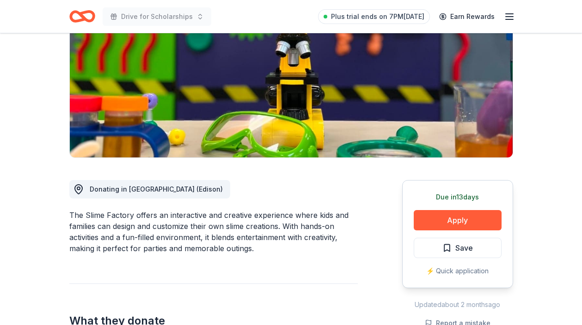
scroll to position [119, 0]
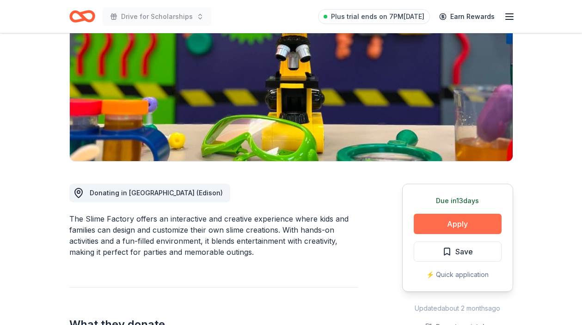
click at [436, 216] on button "Apply" at bounding box center [458, 224] width 88 height 20
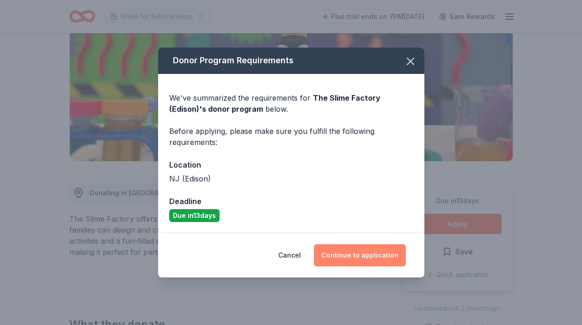
click at [370, 255] on button "Continue to application" at bounding box center [360, 256] width 92 height 22
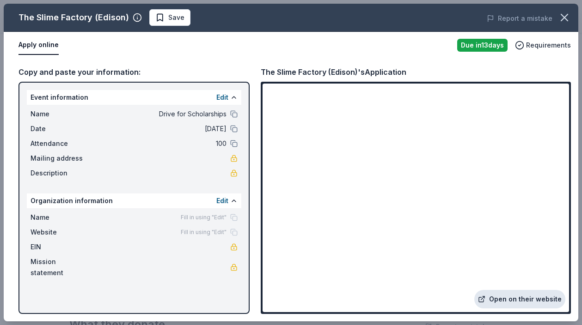
click at [508, 299] on link "Open on their website" at bounding box center [519, 299] width 91 height 18
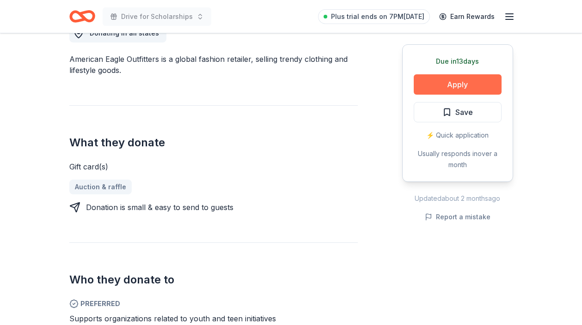
scroll to position [276, 0]
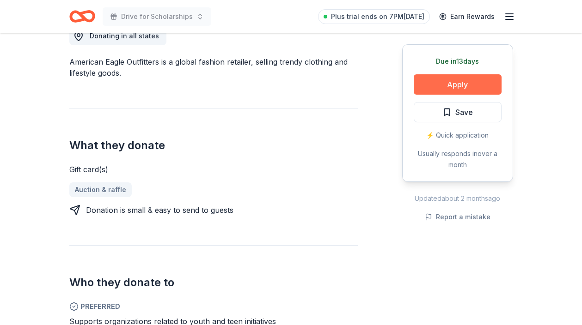
click at [462, 83] on button "Apply" at bounding box center [458, 84] width 88 height 20
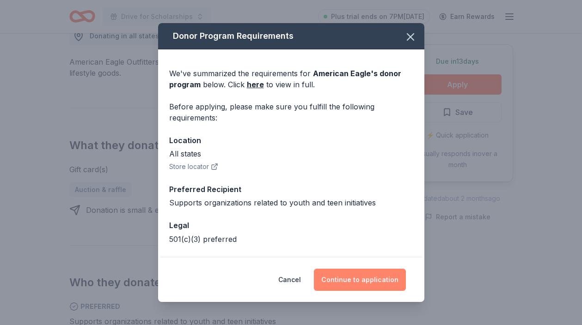
click at [363, 284] on button "Continue to application" at bounding box center [360, 280] width 92 height 22
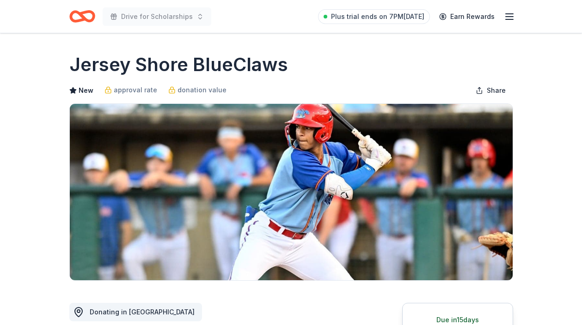
scroll to position [167, 0]
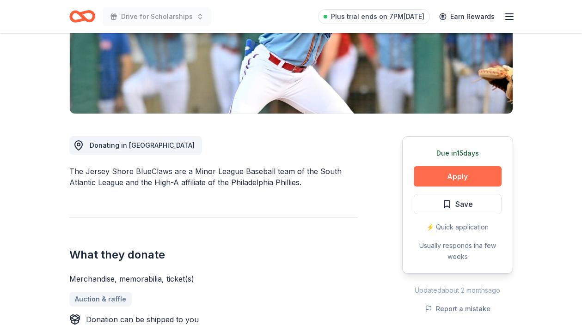
click at [448, 177] on button "Apply" at bounding box center [458, 176] width 88 height 20
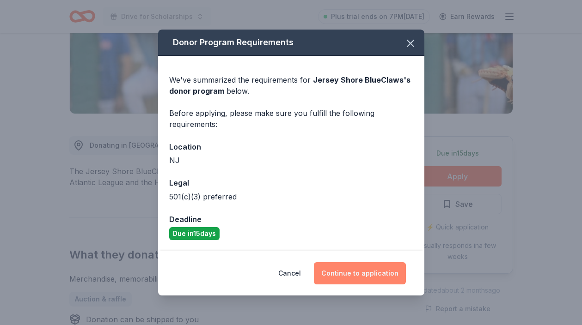
click at [355, 275] on button "Continue to application" at bounding box center [360, 274] width 92 height 22
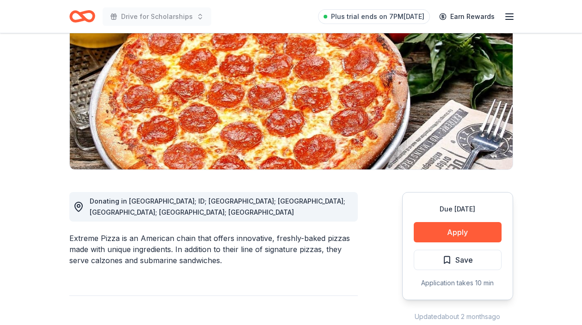
scroll to position [106, 0]
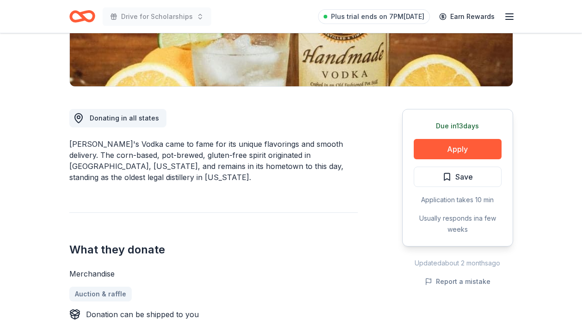
scroll to position [203, 0]
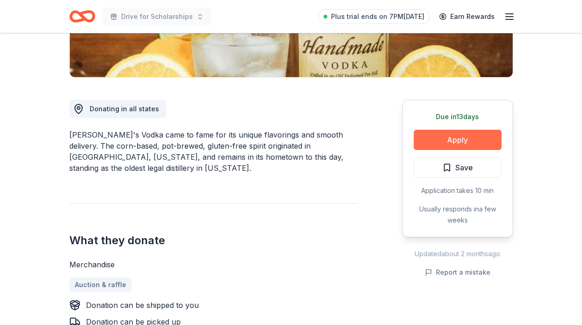
click at [427, 145] on button "Apply" at bounding box center [458, 140] width 88 height 20
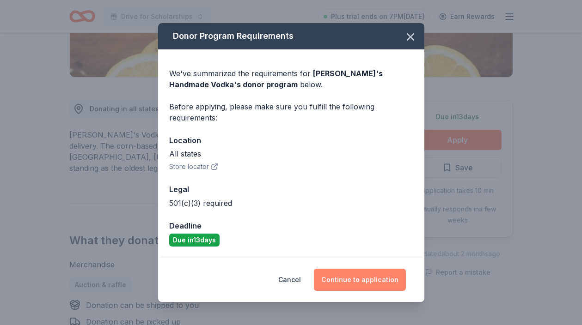
click at [355, 283] on button "Continue to application" at bounding box center [360, 280] width 92 height 22
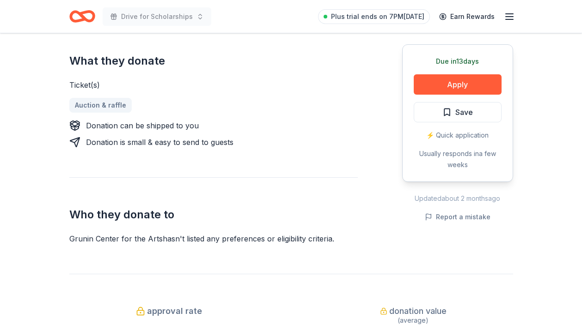
scroll to position [373, 0]
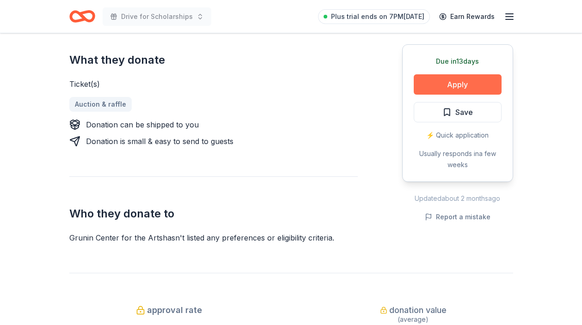
click at [434, 86] on button "Apply" at bounding box center [458, 84] width 88 height 20
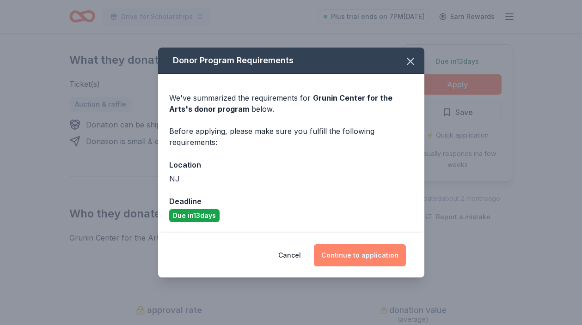
click at [355, 253] on button "Continue to application" at bounding box center [360, 256] width 92 height 22
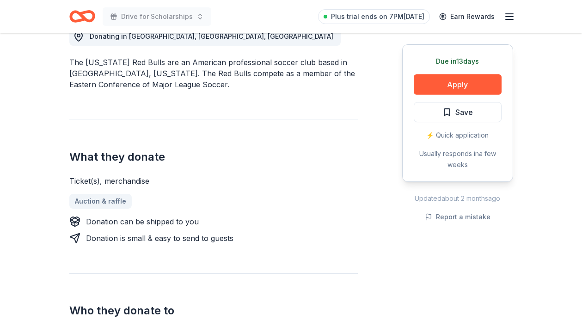
scroll to position [276, 0]
click at [434, 81] on button "Apply" at bounding box center [458, 84] width 88 height 20
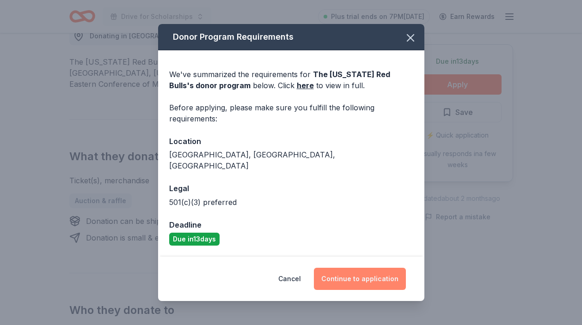
click at [384, 279] on button "Continue to application" at bounding box center [360, 279] width 92 height 22
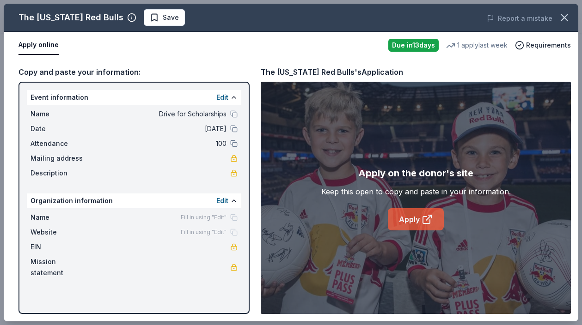
click at [418, 223] on link "Apply" at bounding box center [416, 219] width 56 height 22
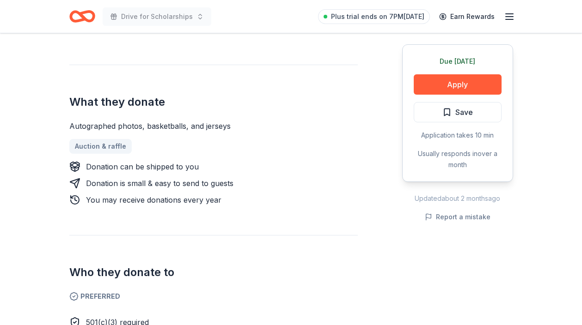
scroll to position [343, 0]
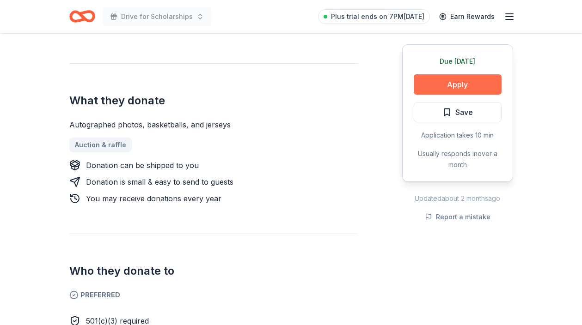
click at [426, 84] on button "Apply" at bounding box center [458, 84] width 88 height 20
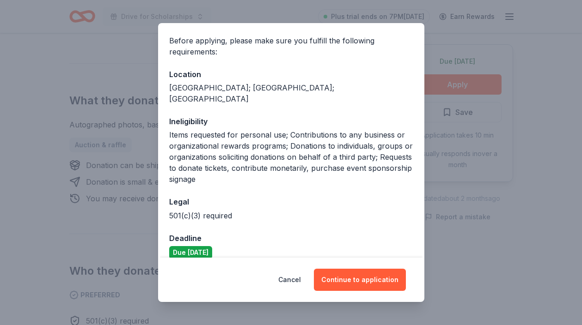
scroll to position [67, 0]
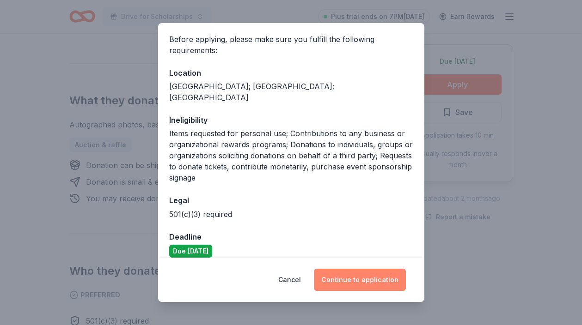
click at [365, 284] on button "Continue to application" at bounding box center [360, 280] width 92 height 22
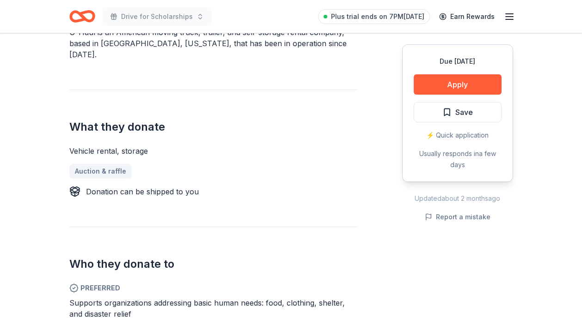
scroll to position [292, 0]
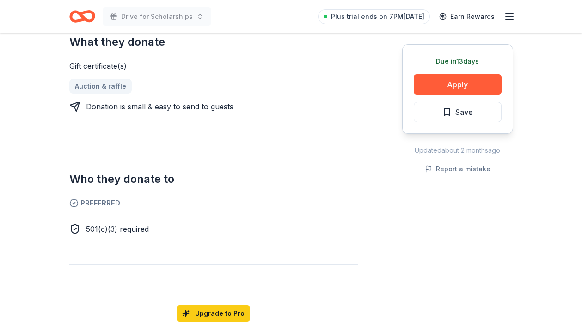
scroll to position [403, 0]
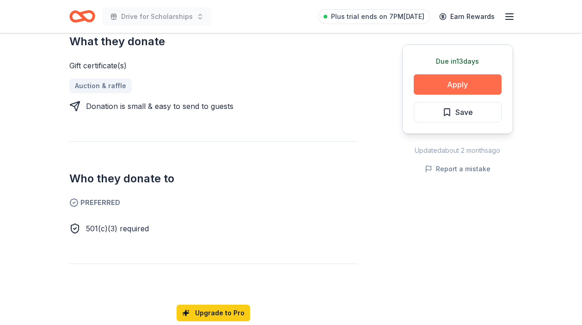
click at [472, 83] on button "Apply" at bounding box center [458, 84] width 88 height 20
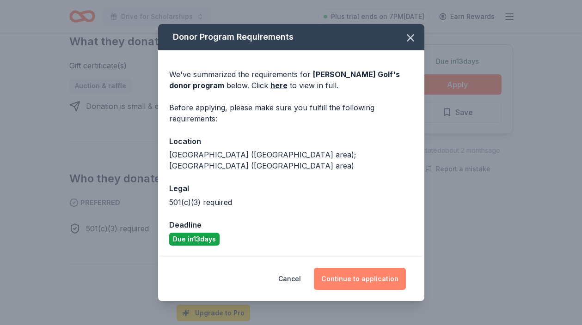
click at [362, 272] on button "Continue to application" at bounding box center [360, 279] width 92 height 22
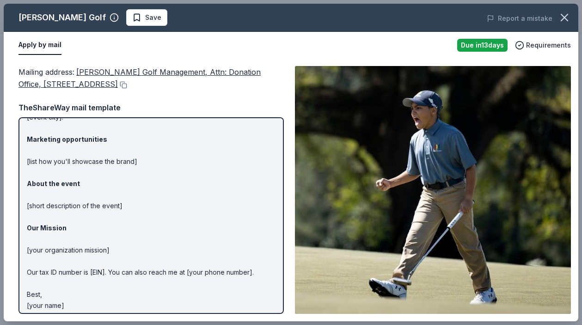
scroll to position [0, 0]
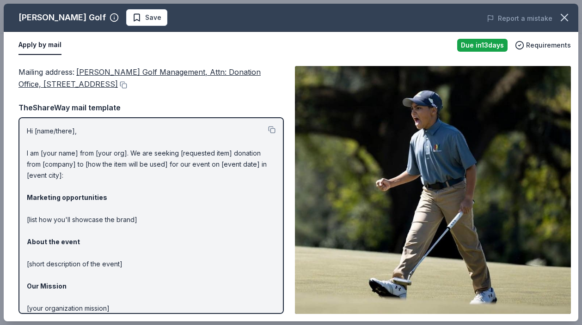
drag, startPoint x: 18, startPoint y: 17, endPoint x: 85, endPoint y: 19, distance: 66.6
click at [85, 18] on div "Ron Jaworski Golf" at bounding box center [61, 17] width 87 height 15
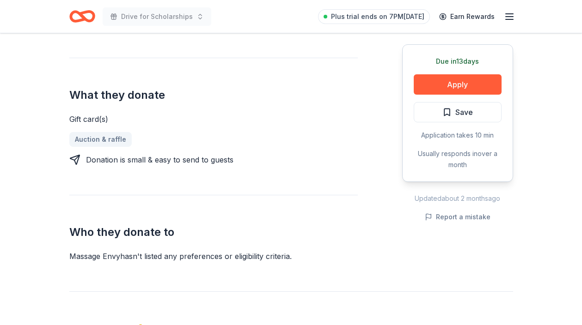
scroll to position [344, 0]
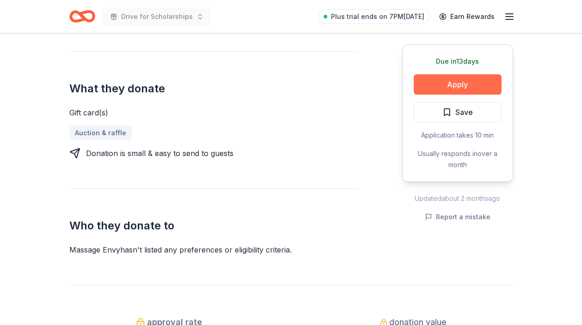
click at [458, 86] on button "Apply" at bounding box center [458, 84] width 88 height 20
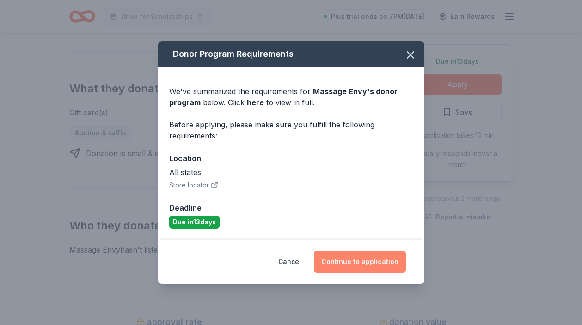
click at [358, 261] on button "Continue to application" at bounding box center [360, 262] width 92 height 22
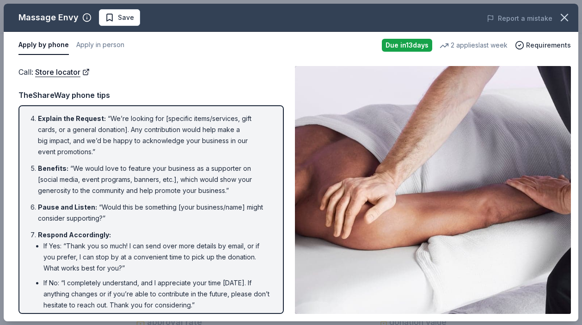
scroll to position [160, 0]
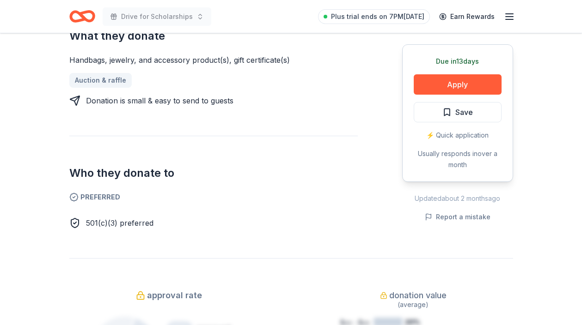
scroll to position [401, 0]
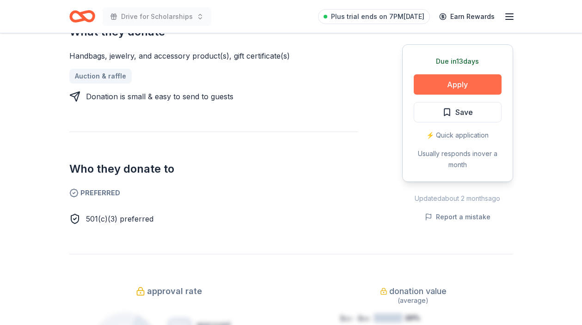
click at [447, 87] on button "Apply" at bounding box center [458, 84] width 88 height 20
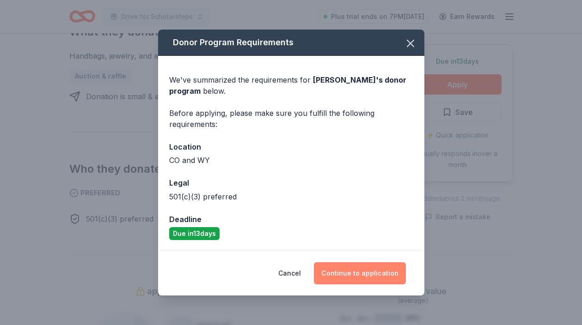
click at [364, 271] on button "Continue to application" at bounding box center [360, 274] width 92 height 22
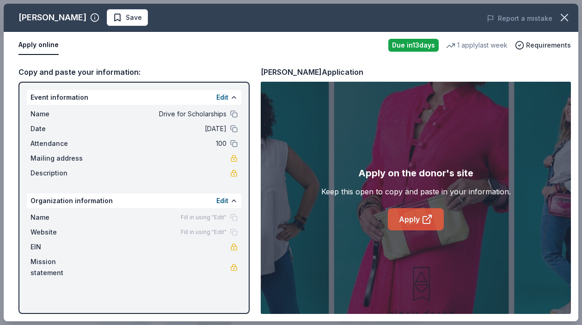
click at [423, 218] on icon at bounding box center [426, 220] width 7 height 7
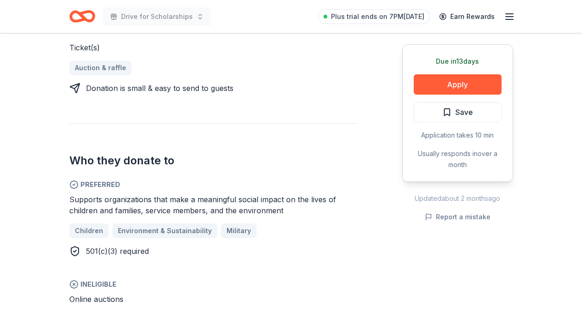
scroll to position [406, 0]
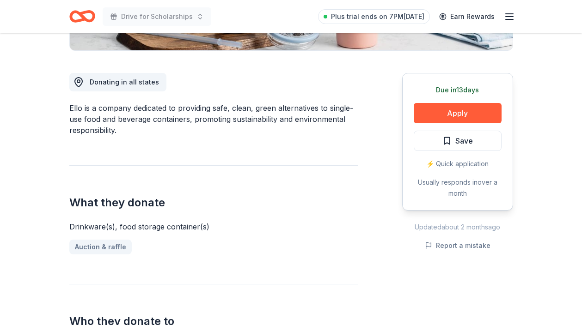
scroll to position [181, 0]
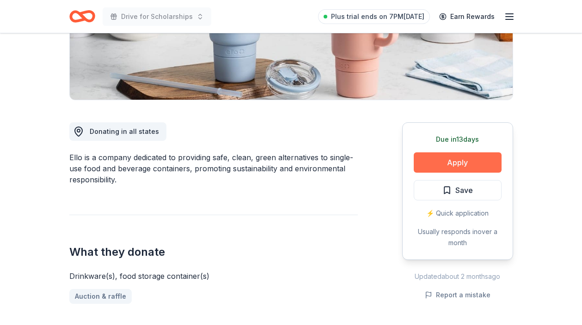
click at [447, 165] on button "Apply" at bounding box center [458, 163] width 88 height 20
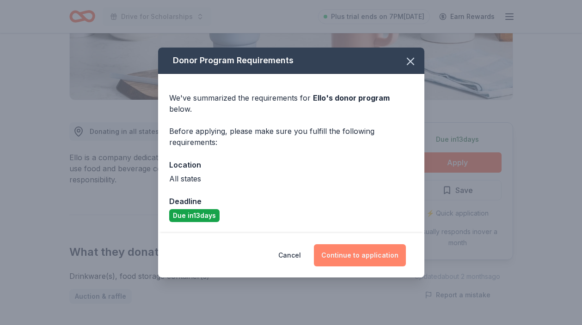
click at [377, 254] on button "Continue to application" at bounding box center [360, 256] width 92 height 22
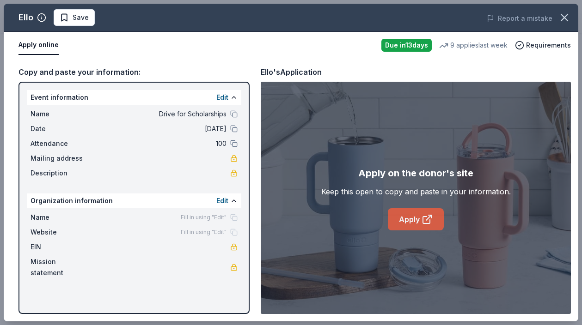
click at [419, 222] on link "Apply" at bounding box center [416, 219] width 56 height 22
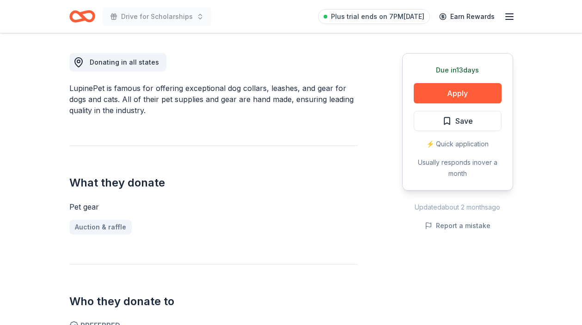
scroll to position [215, 0]
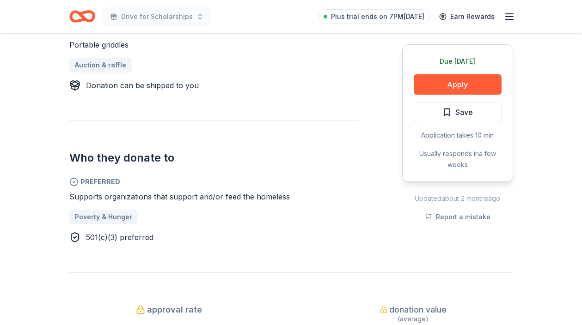
scroll to position [417, 0]
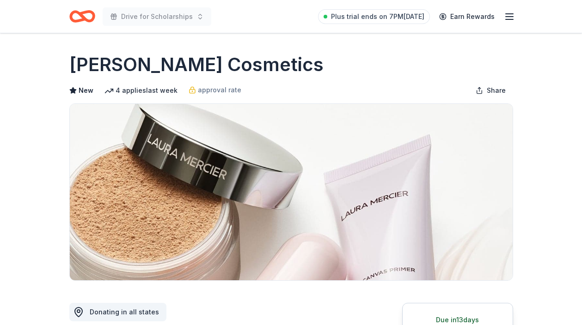
scroll to position [202, 0]
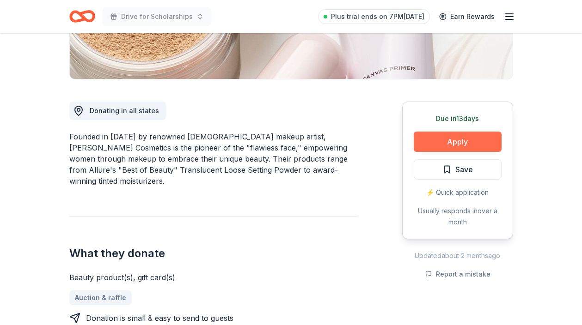
click at [436, 137] on button "Apply" at bounding box center [458, 142] width 88 height 20
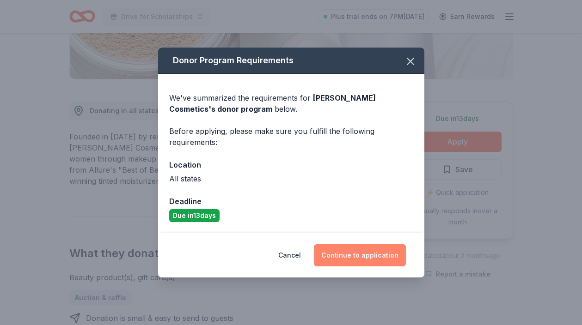
click at [363, 251] on button "Continue to application" at bounding box center [360, 256] width 92 height 22
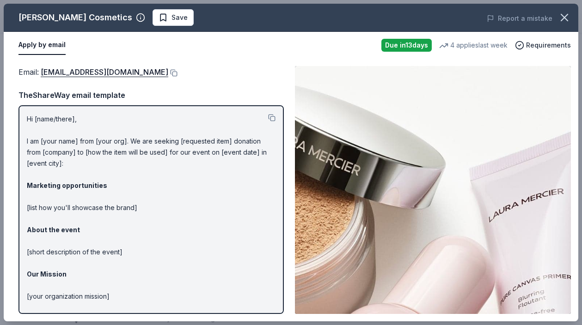
scroll to position [62, 0]
